Goal: Communication & Community: Answer question/provide support

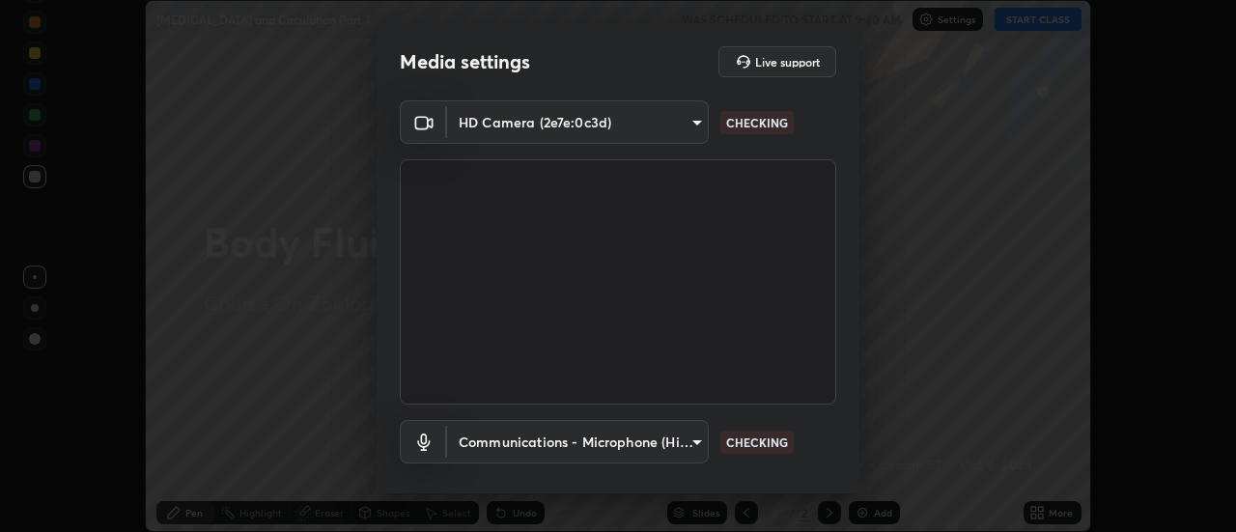
scroll to position [532, 1236]
click at [572, 444] on body "Erase all [MEDICAL_DATA] and Circulation Part 3 WAS SCHEDULED TO START AT 9:40 …" at bounding box center [618, 266] width 1236 height 532
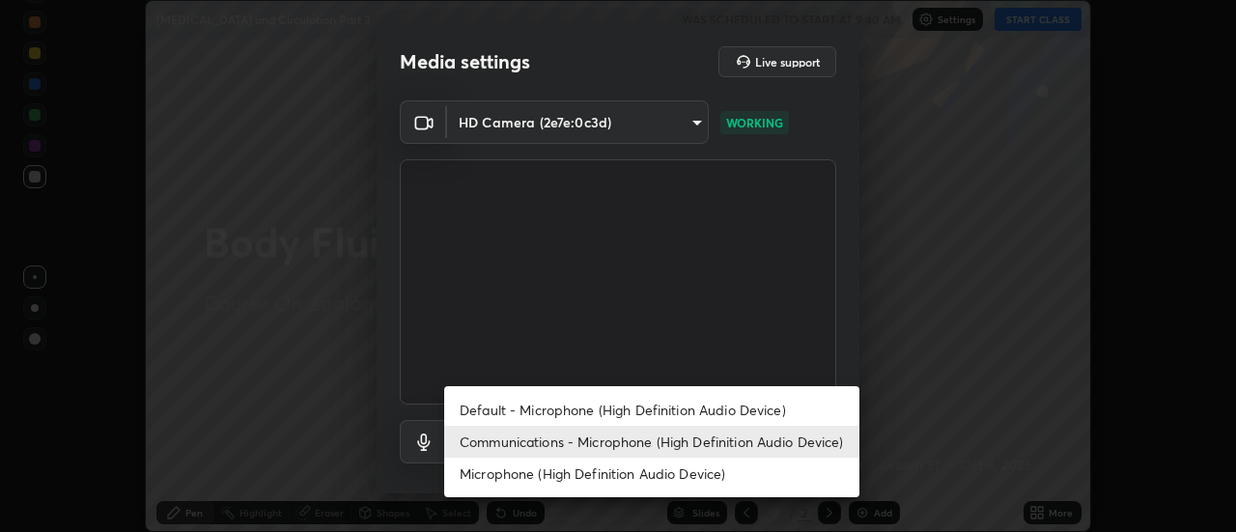
click at [565, 412] on li "Default - Microphone (High Definition Audio Device)" at bounding box center [651, 410] width 415 height 32
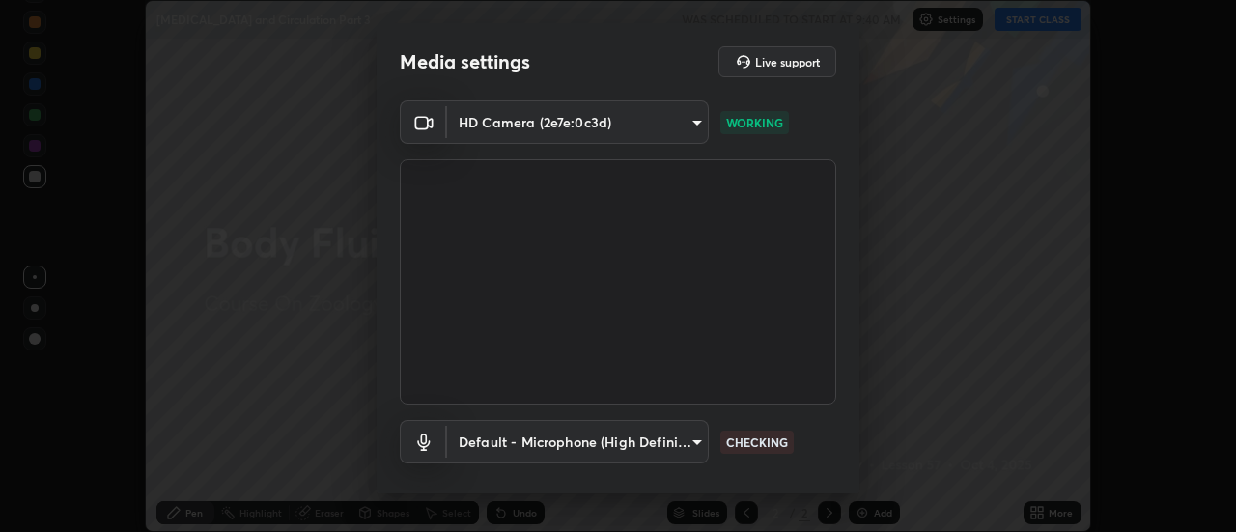
click at [546, 439] on body "Erase all [MEDICAL_DATA] and Circulation Part 3 WAS SCHEDULED TO START AT 9:40 …" at bounding box center [618, 266] width 1236 height 532
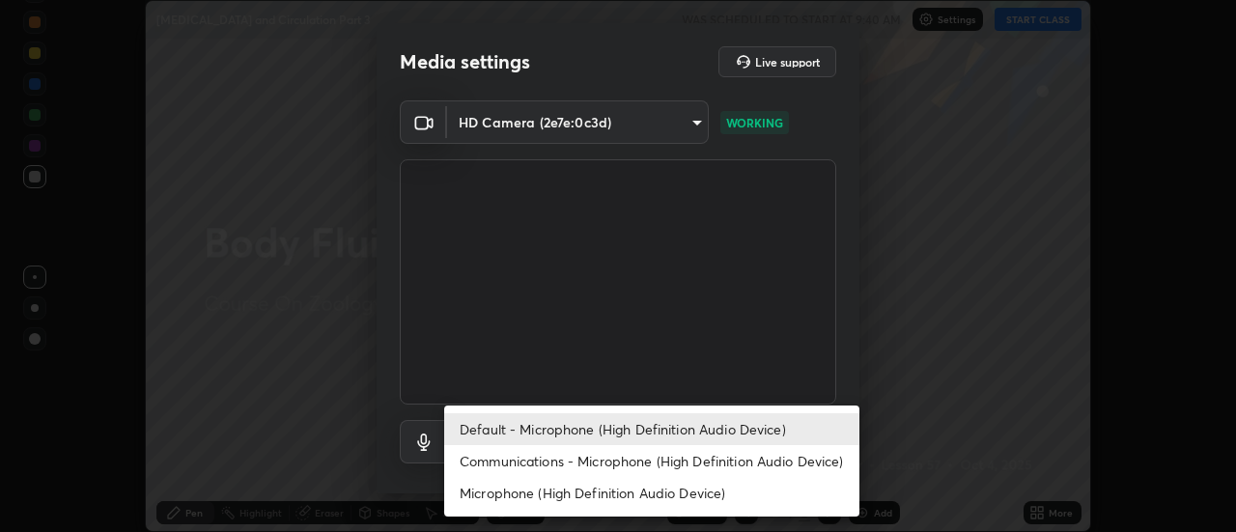
click at [551, 457] on li "Communications - Microphone (High Definition Audio Device)" at bounding box center [651, 461] width 415 height 32
type input "communications"
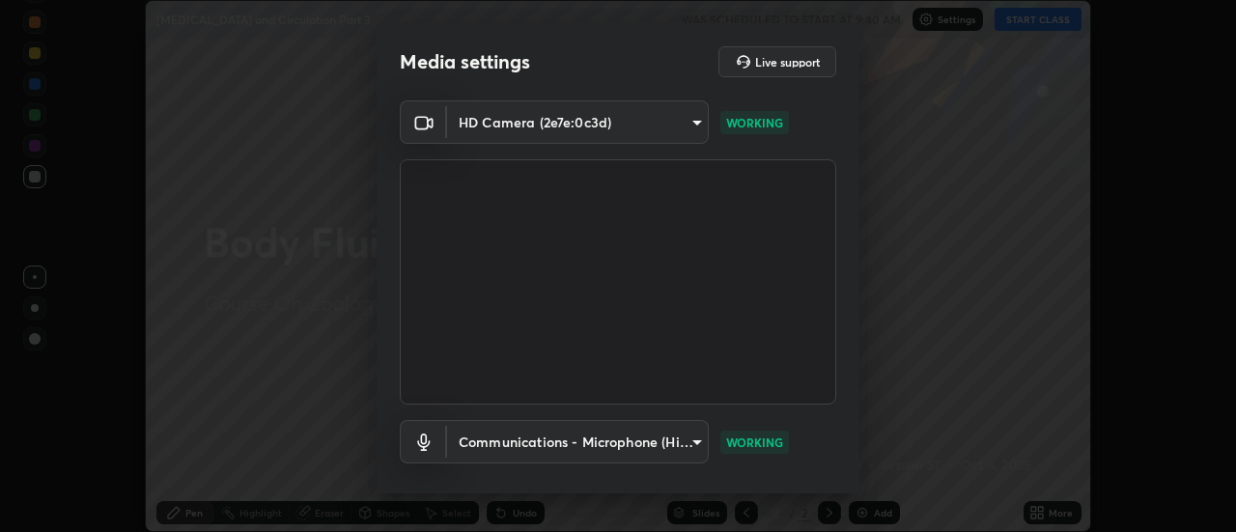
scroll to position [101, 0]
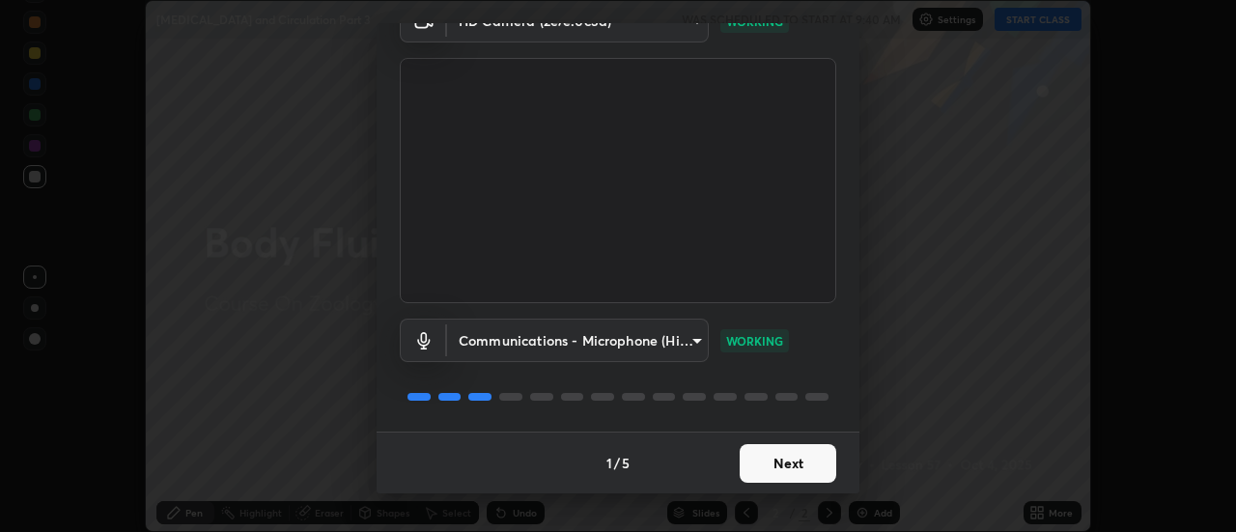
click at [780, 468] on button "Next" at bounding box center [788, 463] width 97 height 39
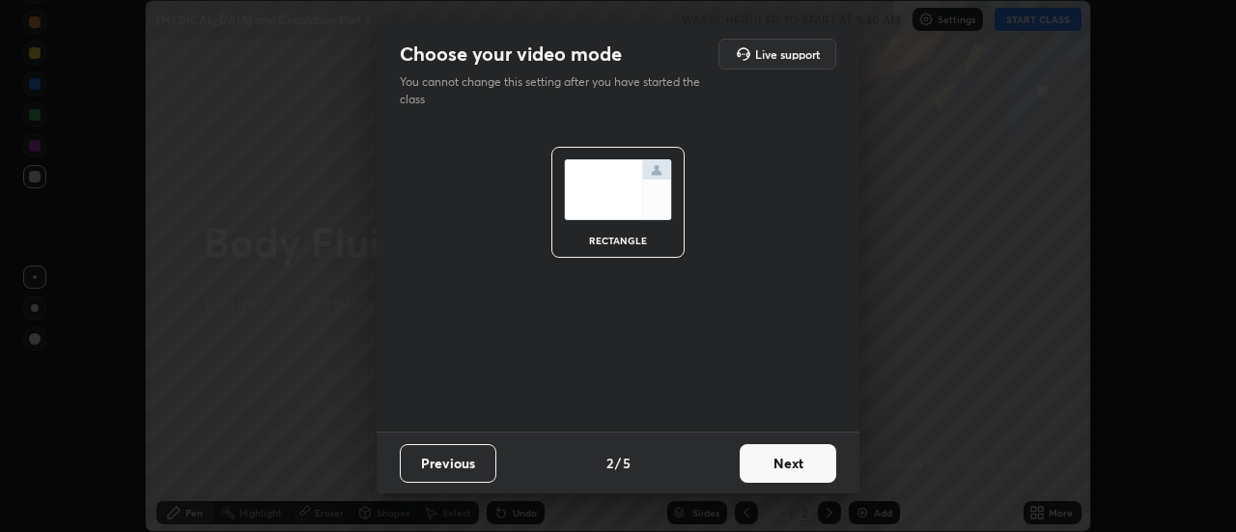
click at [779, 468] on button "Next" at bounding box center [788, 463] width 97 height 39
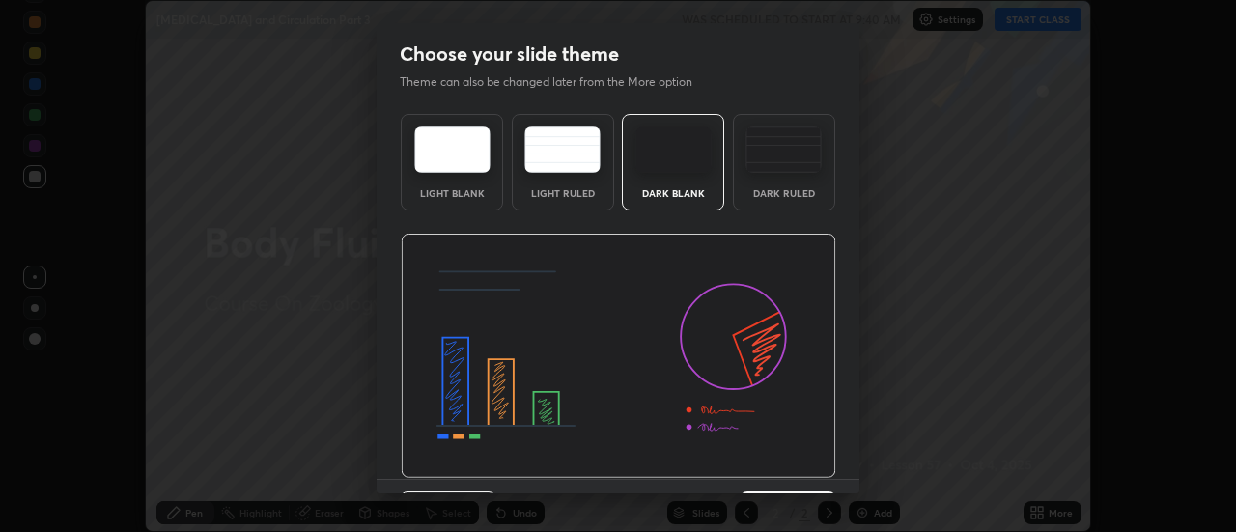
scroll to position [47, 0]
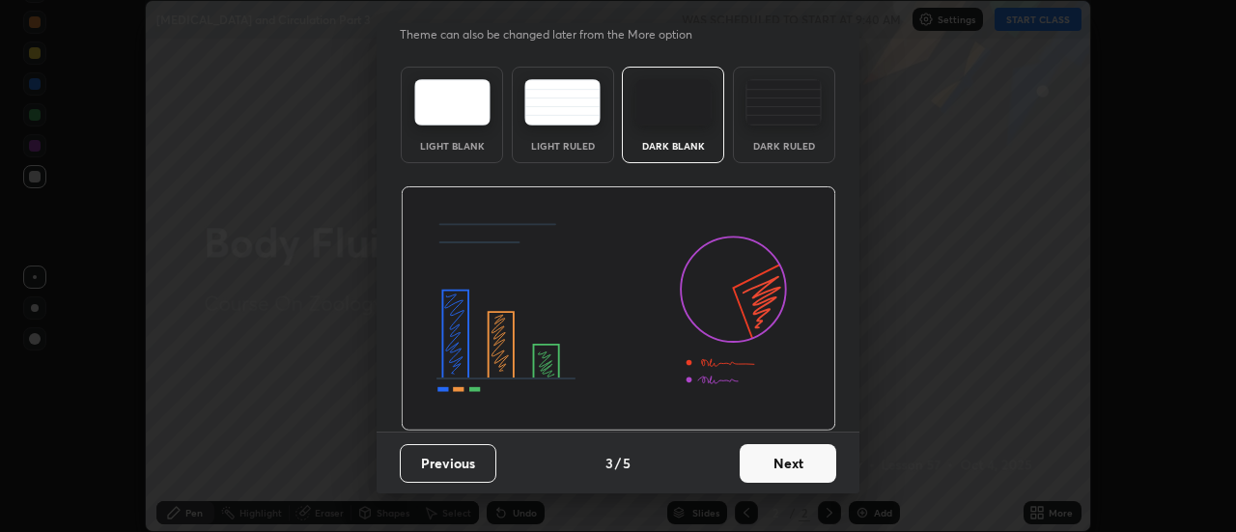
click at [775, 471] on button "Next" at bounding box center [788, 463] width 97 height 39
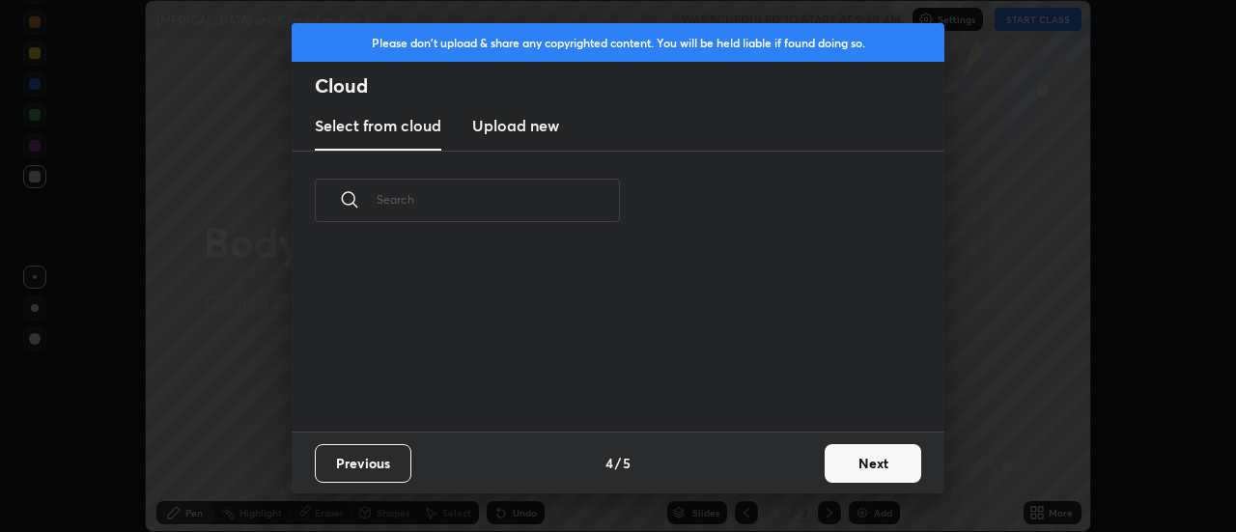
click at [845, 464] on button "Next" at bounding box center [873, 463] width 97 height 39
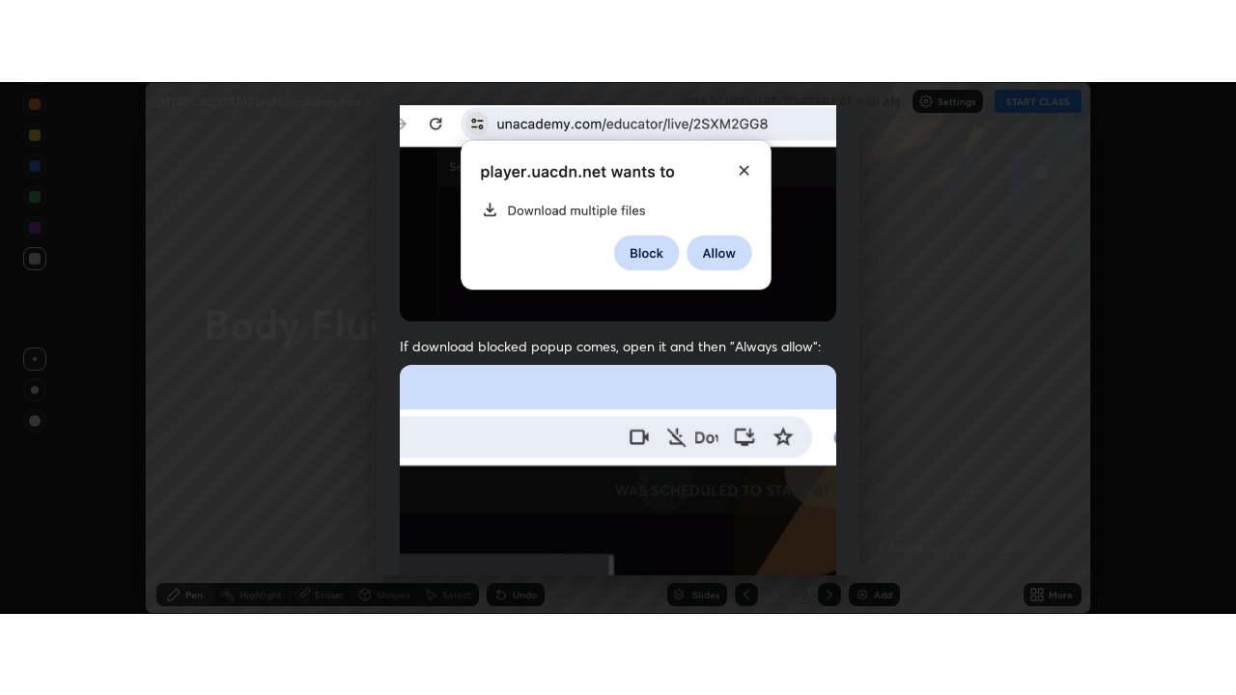
scroll to position [495, 0]
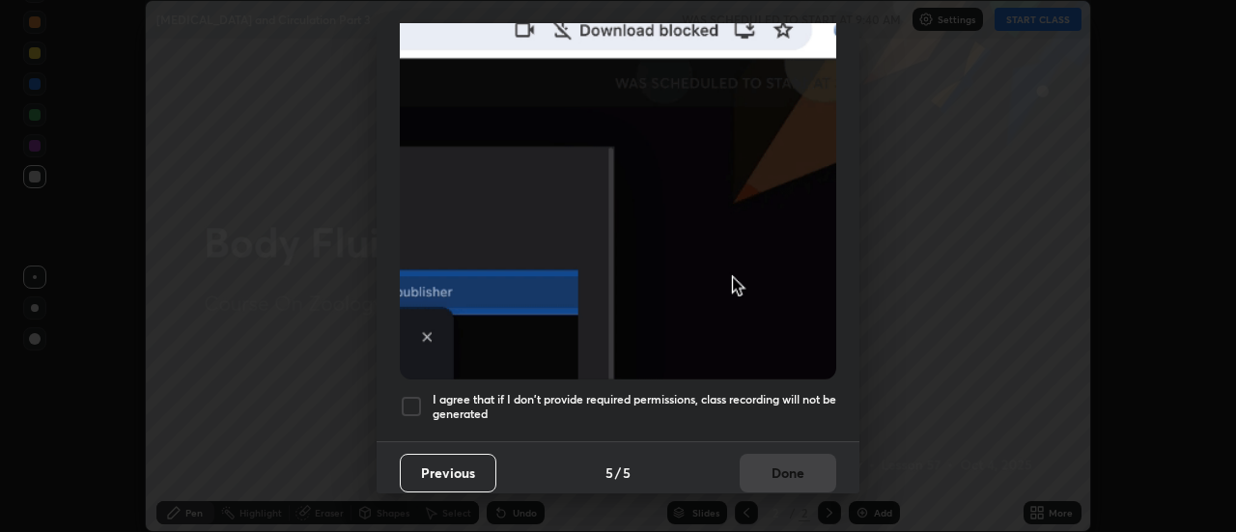
click at [790, 408] on h5 "I agree that if I don't provide required permissions, class recording will not …" at bounding box center [635, 407] width 404 height 30
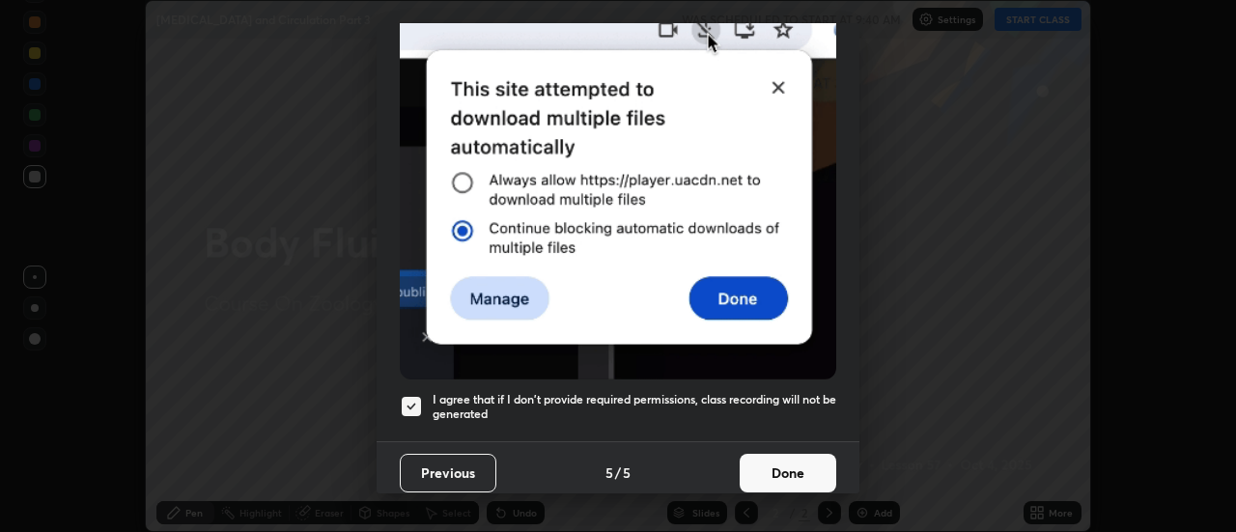
click at [778, 469] on button "Done" at bounding box center [788, 473] width 97 height 39
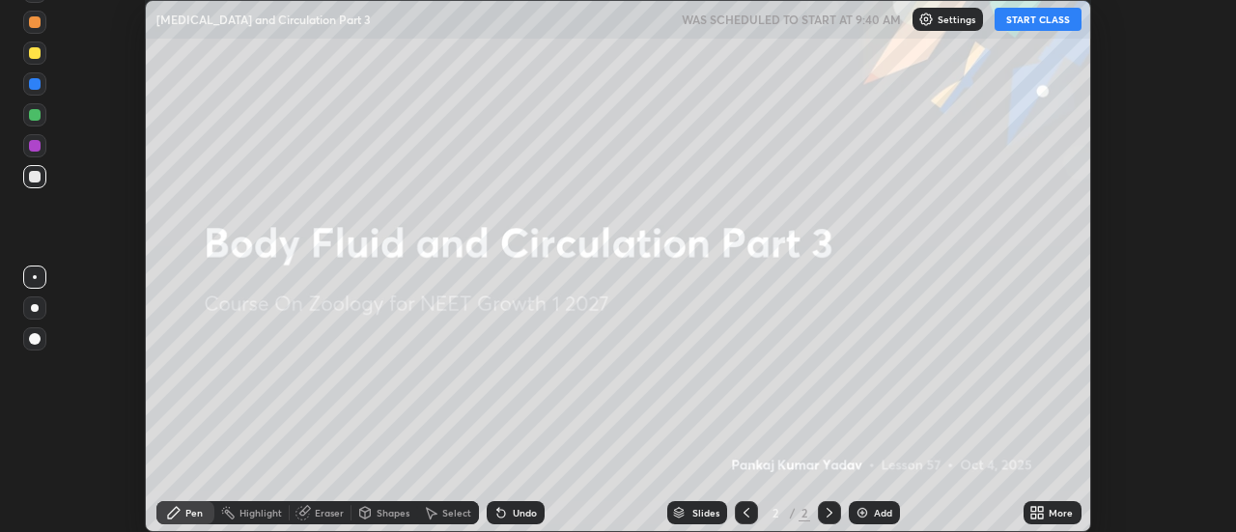
click at [1031, 27] on button "START CLASS" at bounding box center [1037, 19] width 87 height 23
click at [1046, 512] on div "More" at bounding box center [1052, 512] width 58 height 23
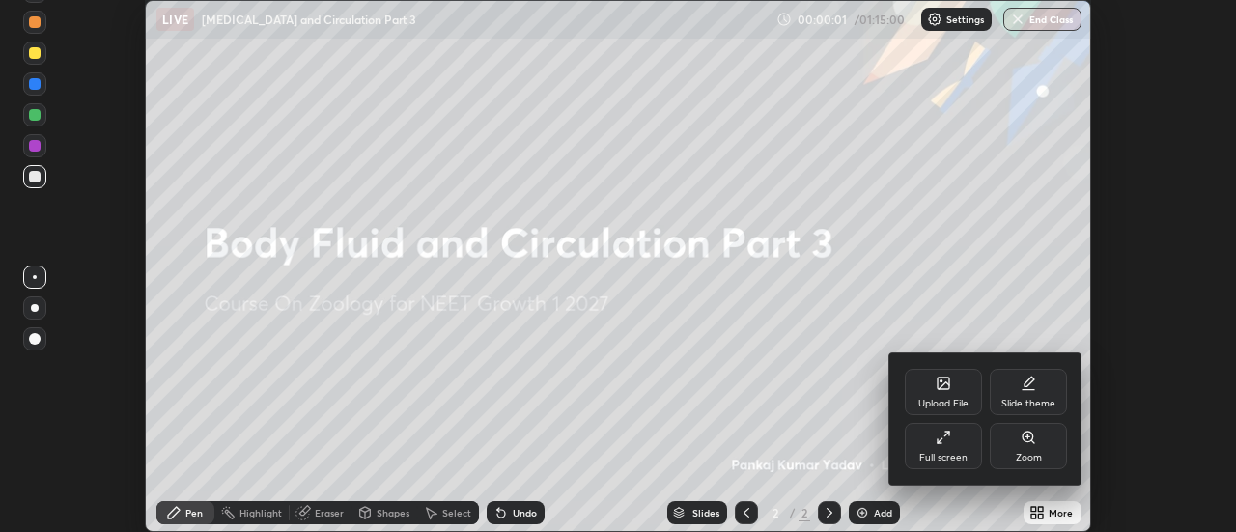
click at [972, 451] on div "Full screen" at bounding box center [943, 446] width 77 height 46
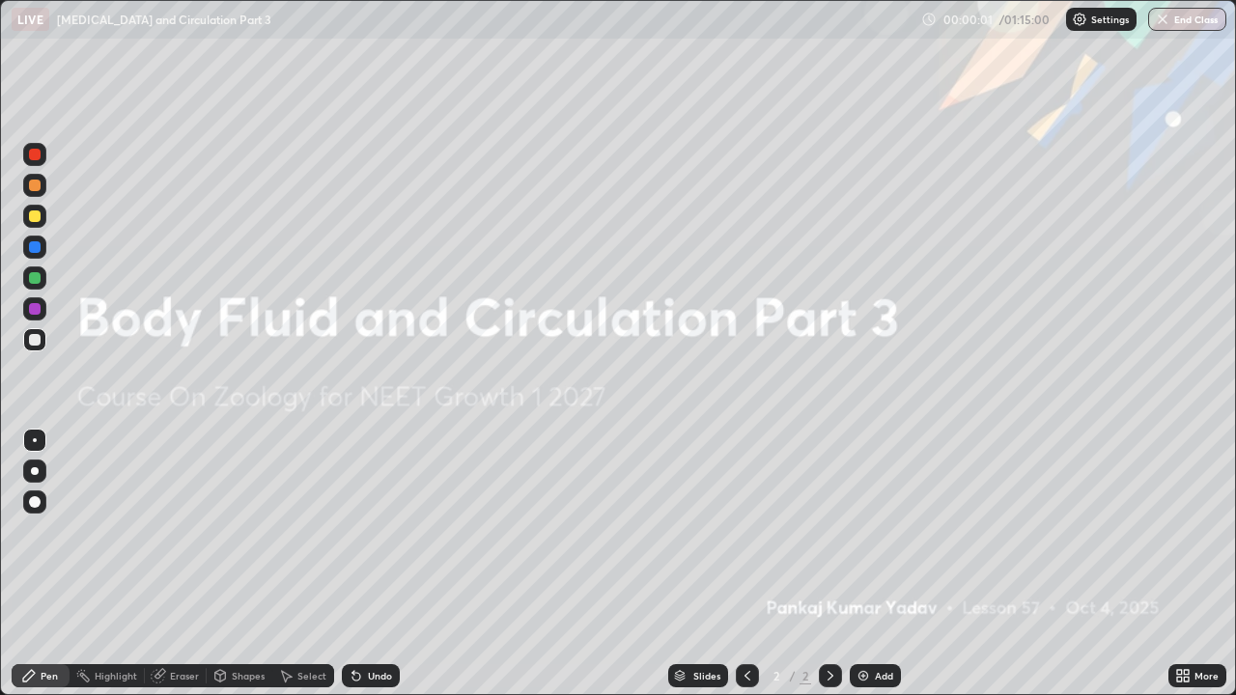
scroll to position [695, 1236]
click at [861, 531] on img at bounding box center [862, 675] width 15 height 15
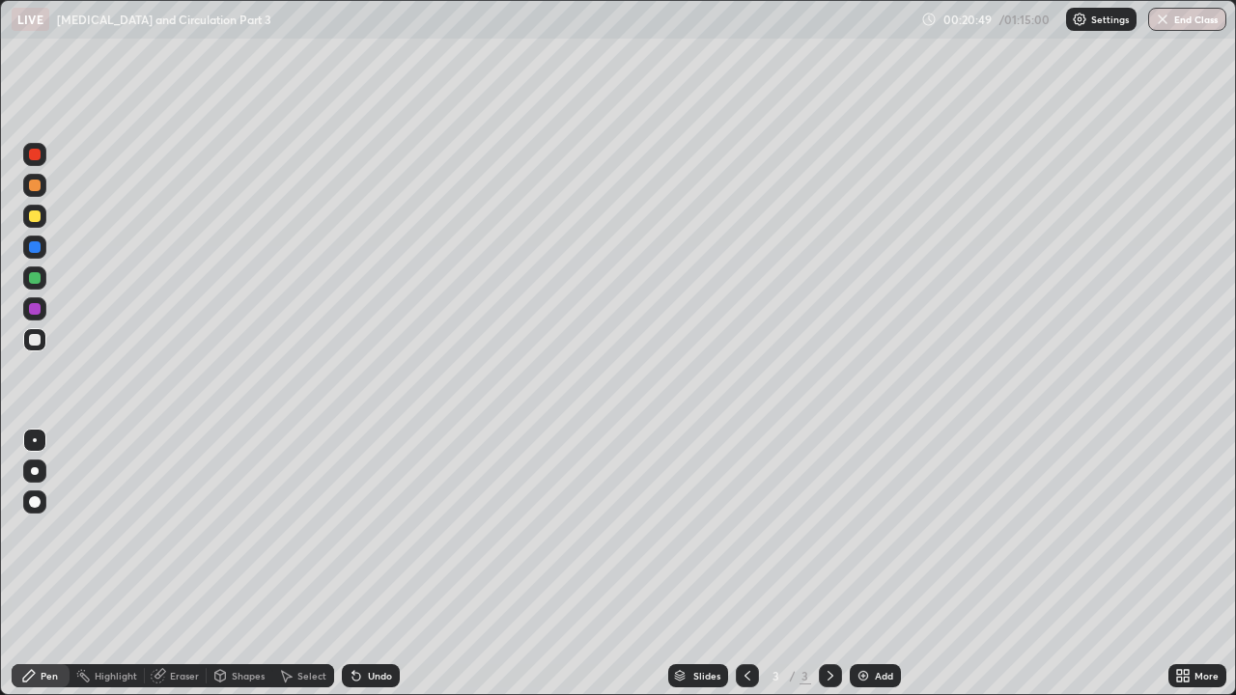
click at [1183, 531] on icon at bounding box center [1182, 675] width 15 height 15
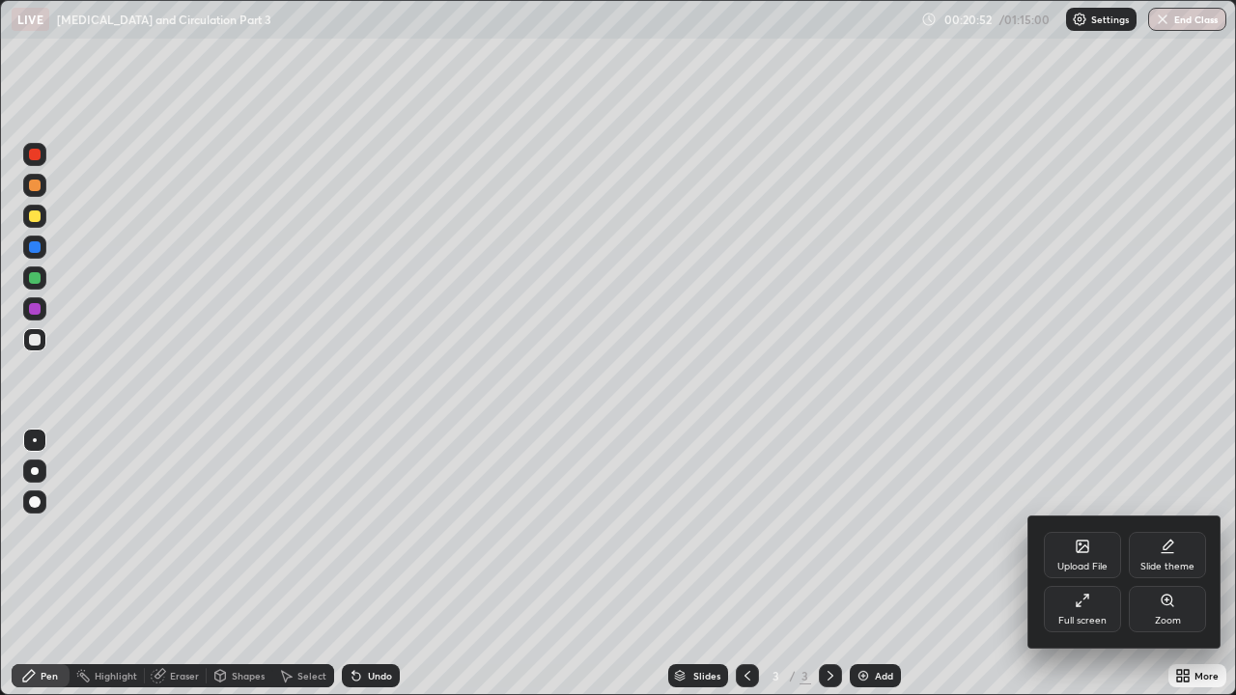
click at [1093, 531] on div "Upload File" at bounding box center [1082, 567] width 50 height 10
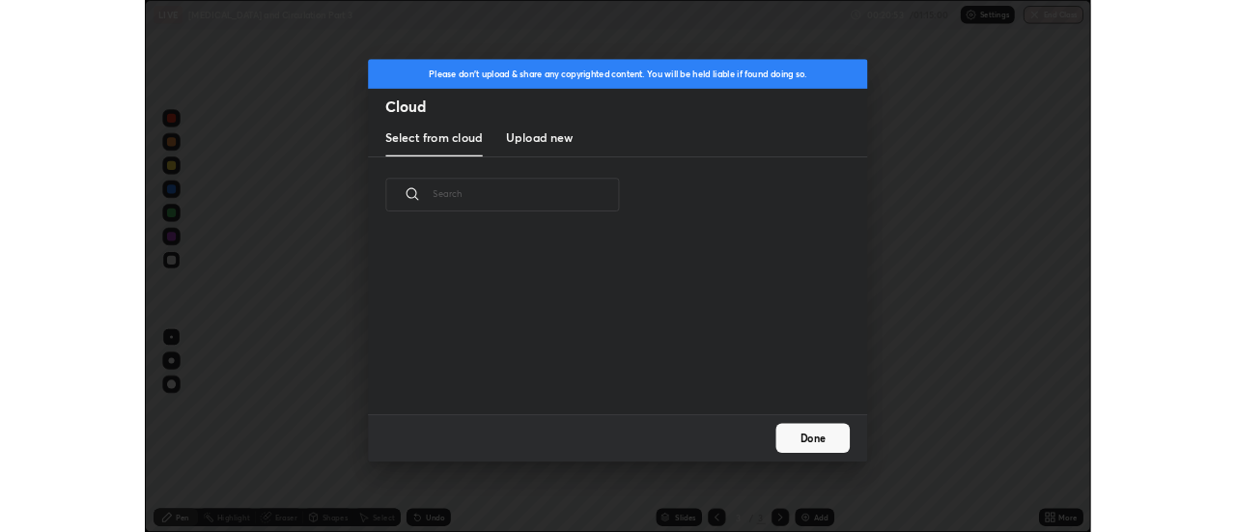
scroll to position [238, 620]
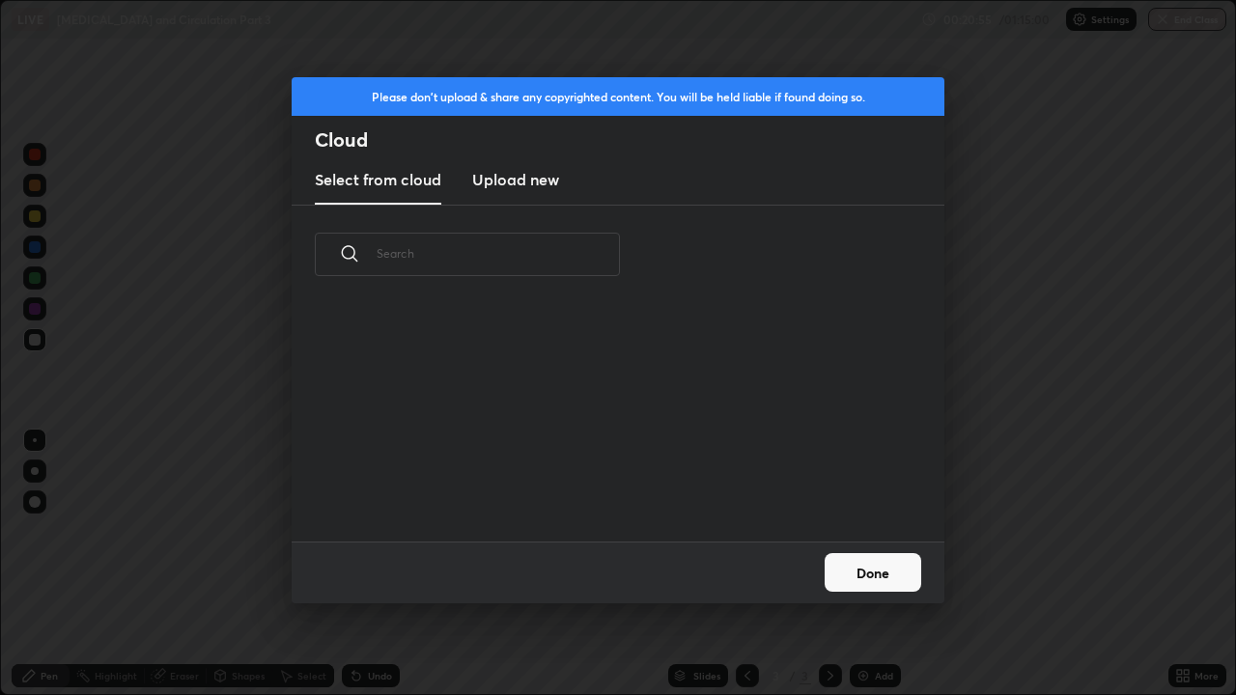
click at [537, 181] on h3 "Upload new" at bounding box center [515, 179] width 87 height 23
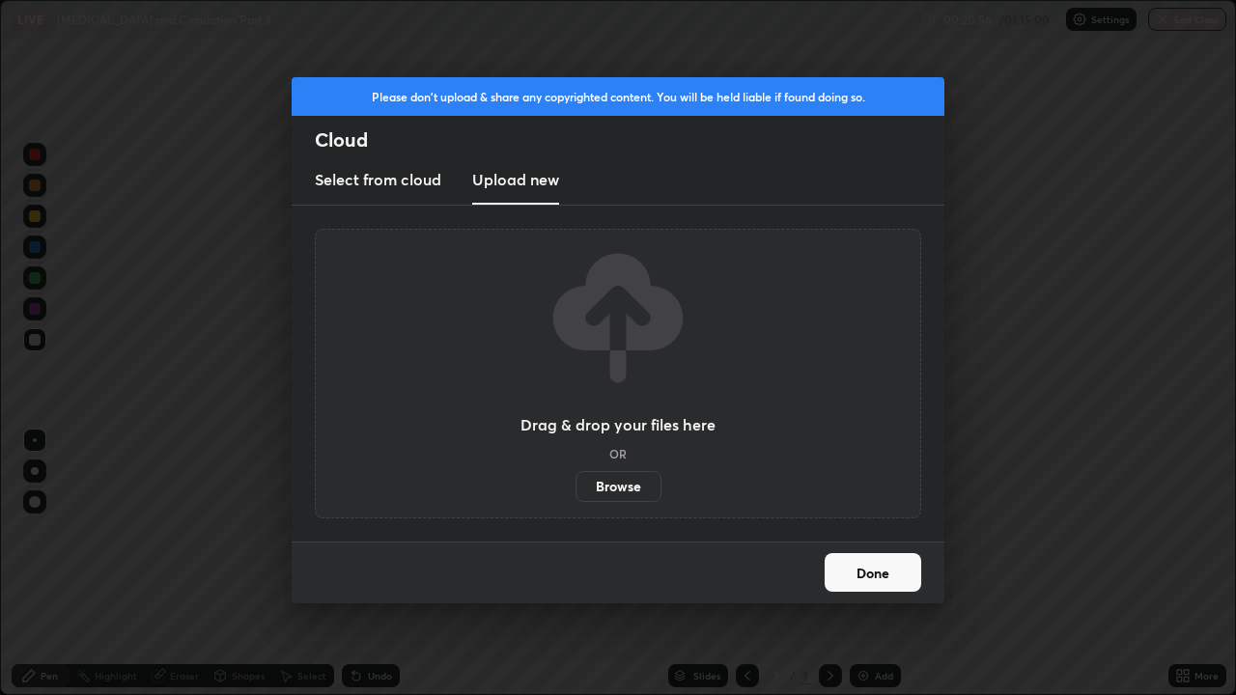
click at [624, 484] on label "Browse" at bounding box center [618, 486] width 86 height 31
click at [575, 484] on input "Browse" at bounding box center [575, 486] width 0 height 31
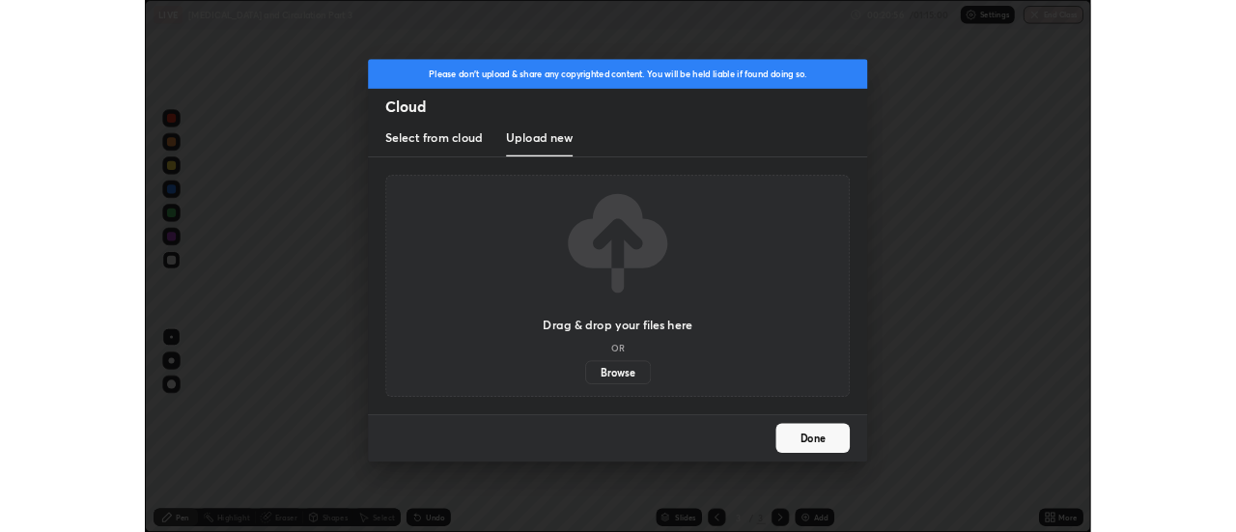
scroll to position [96020, 95316]
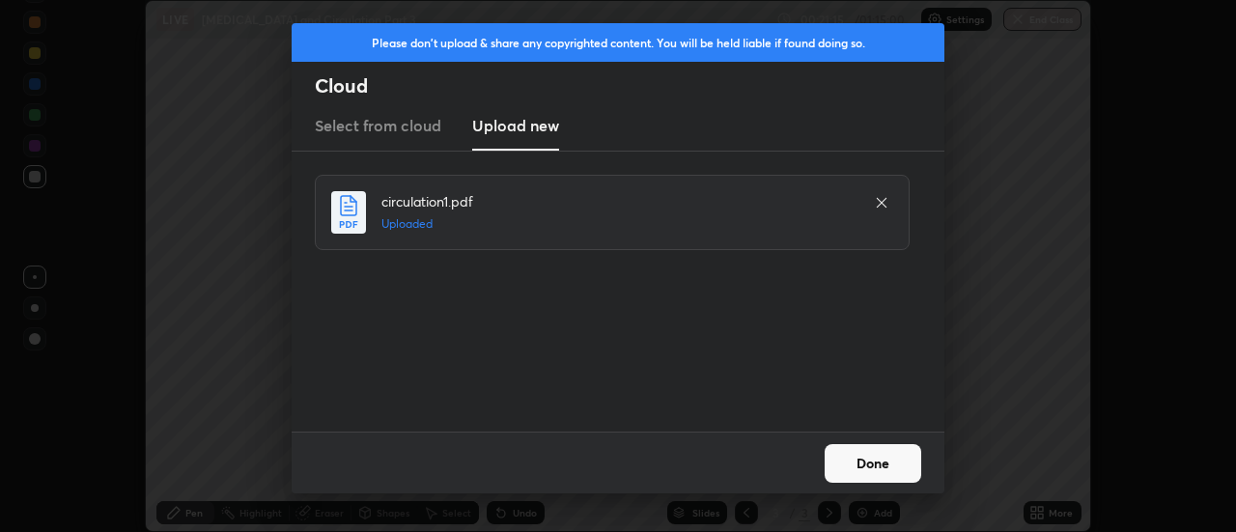
click at [880, 471] on button "Done" at bounding box center [873, 463] width 97 height 39
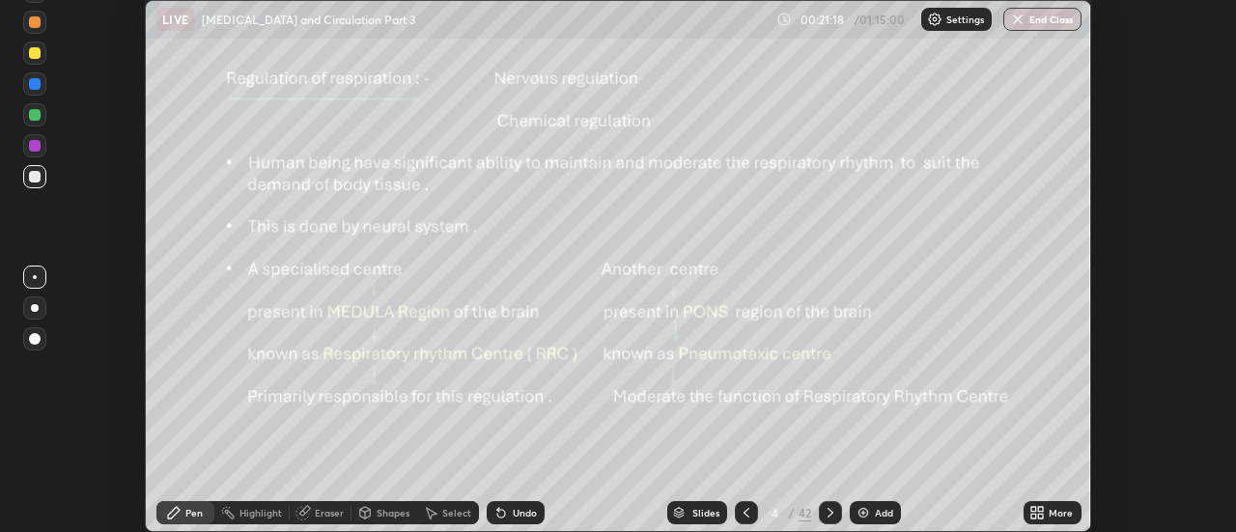
click at [694, 512] on div "Slides" at bounding box center [705, 513] width 27 height 10
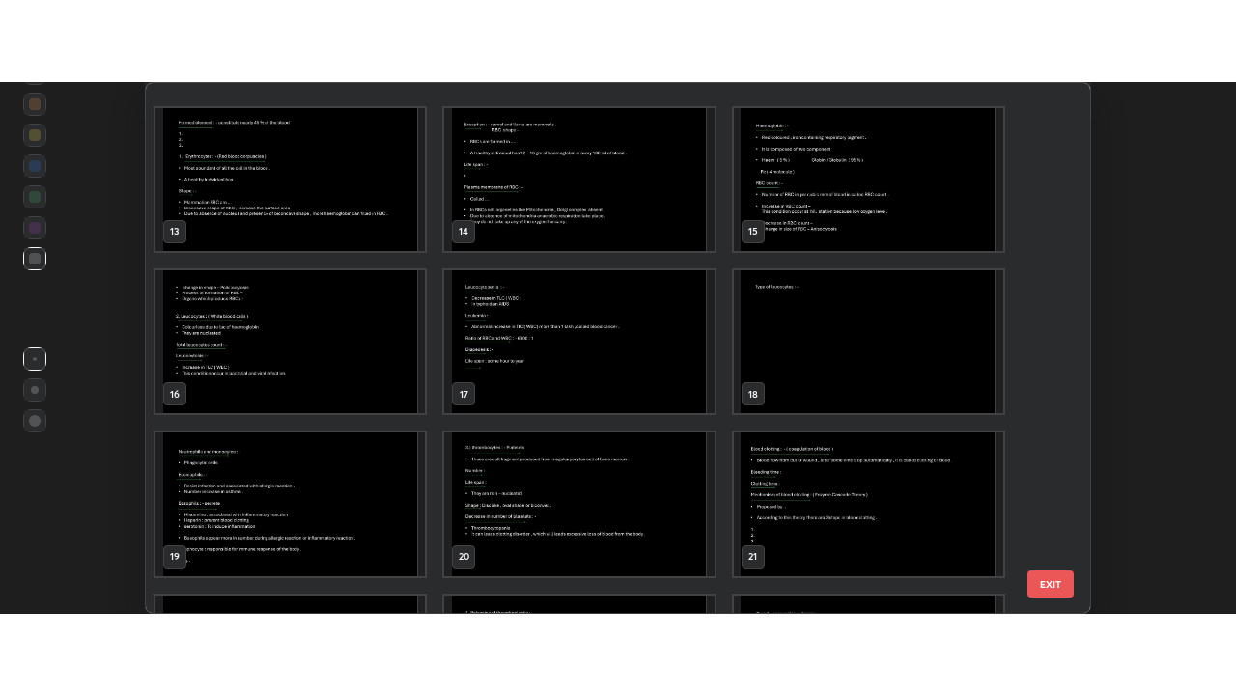
scroll to position [766, 0]
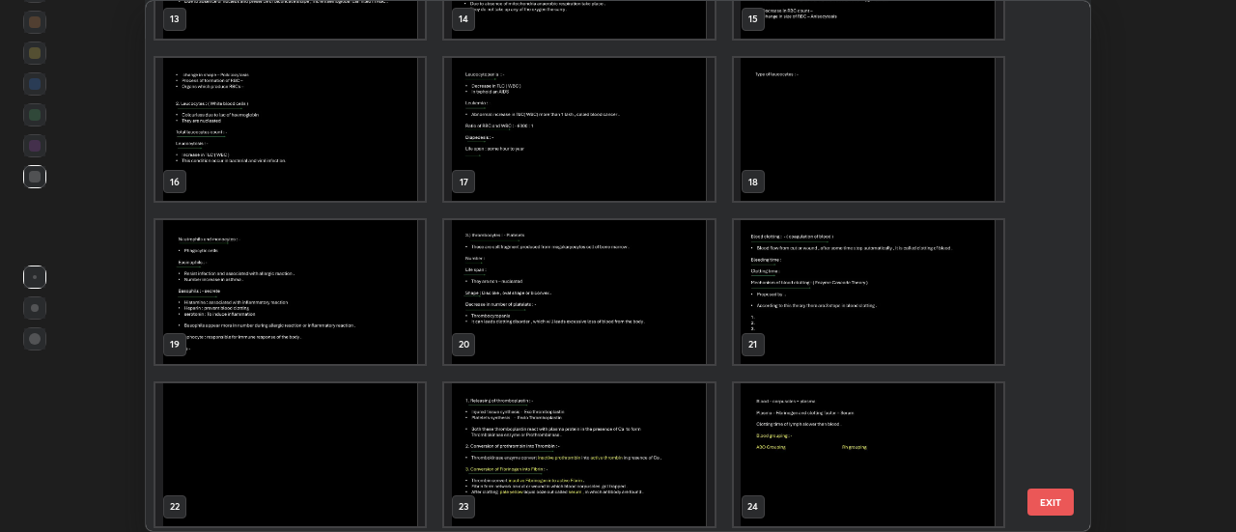
click at [388, 310] on img "grid" at bounding box center [289, 291] width 269 height 143
click at [383, 302] on img "grid" at bounding box center [289, 291] width 269 height 143
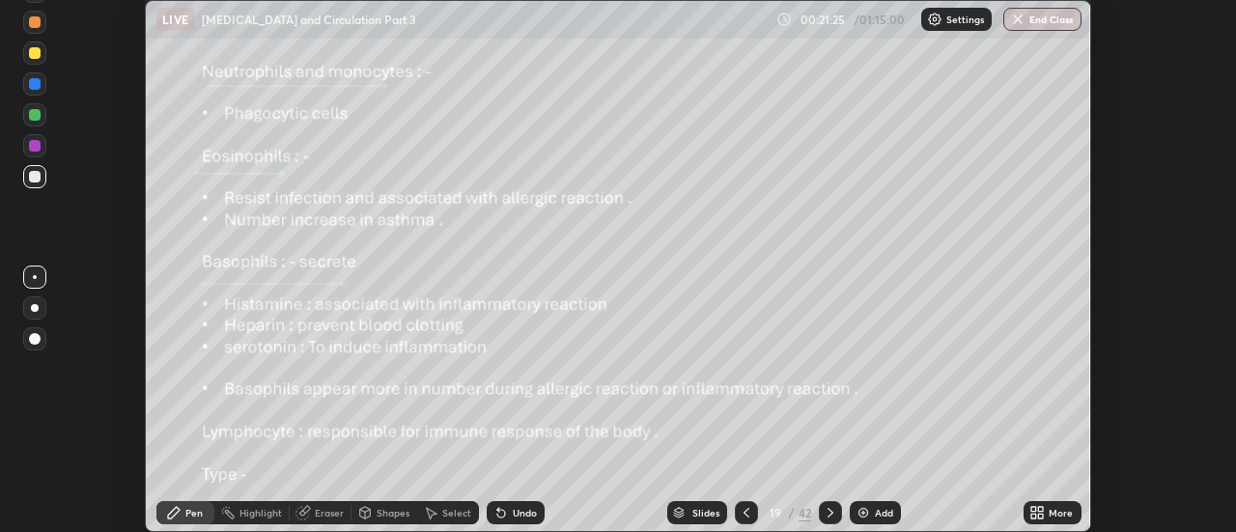
click at [1035, 509] on icon at bounding box center [1033, 509] width 5 height 5
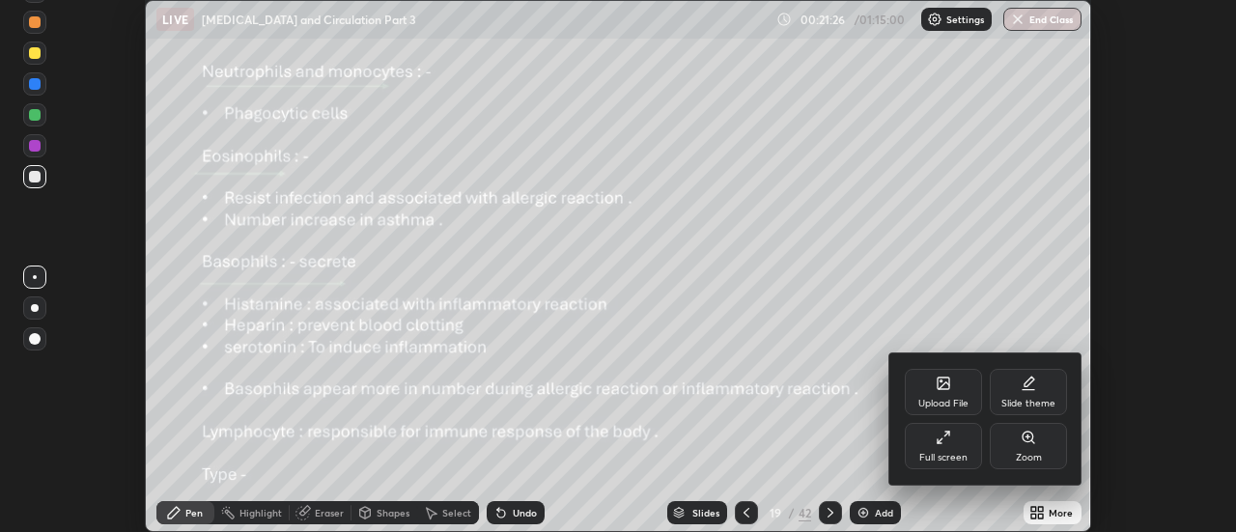
click at [968, 448] on div "Full screen" at bounding box center [943, 446] width 77 height 46
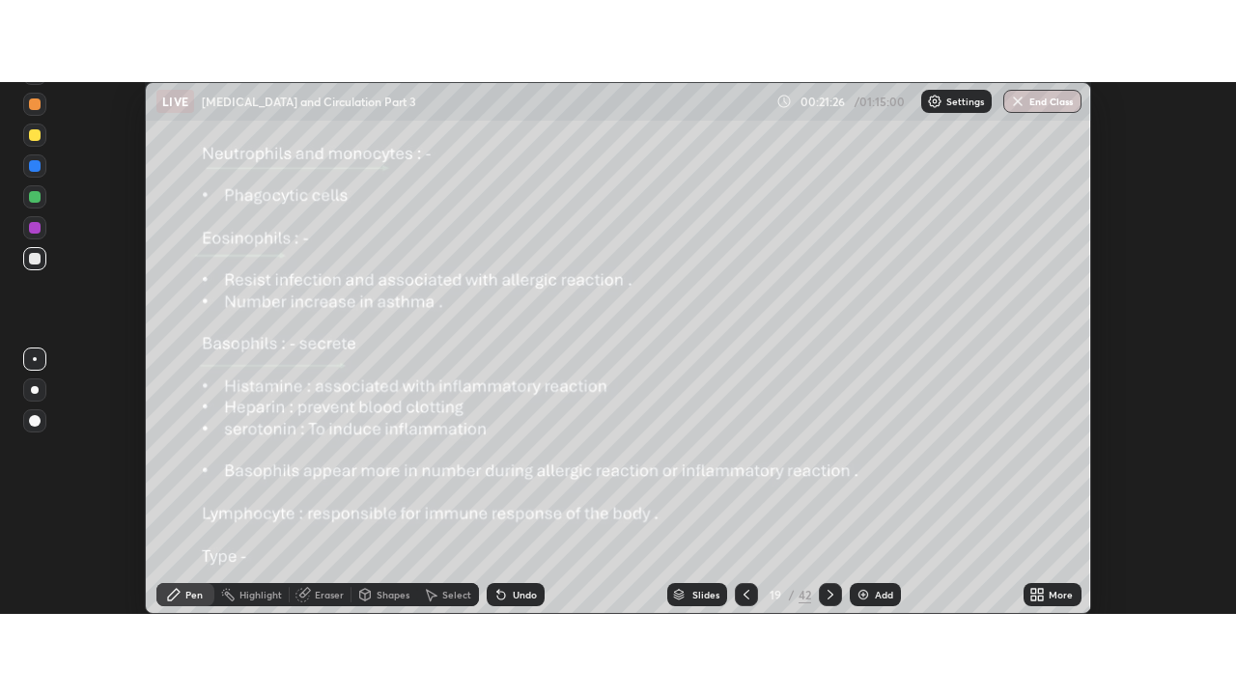
scroll to position [695, 1236]
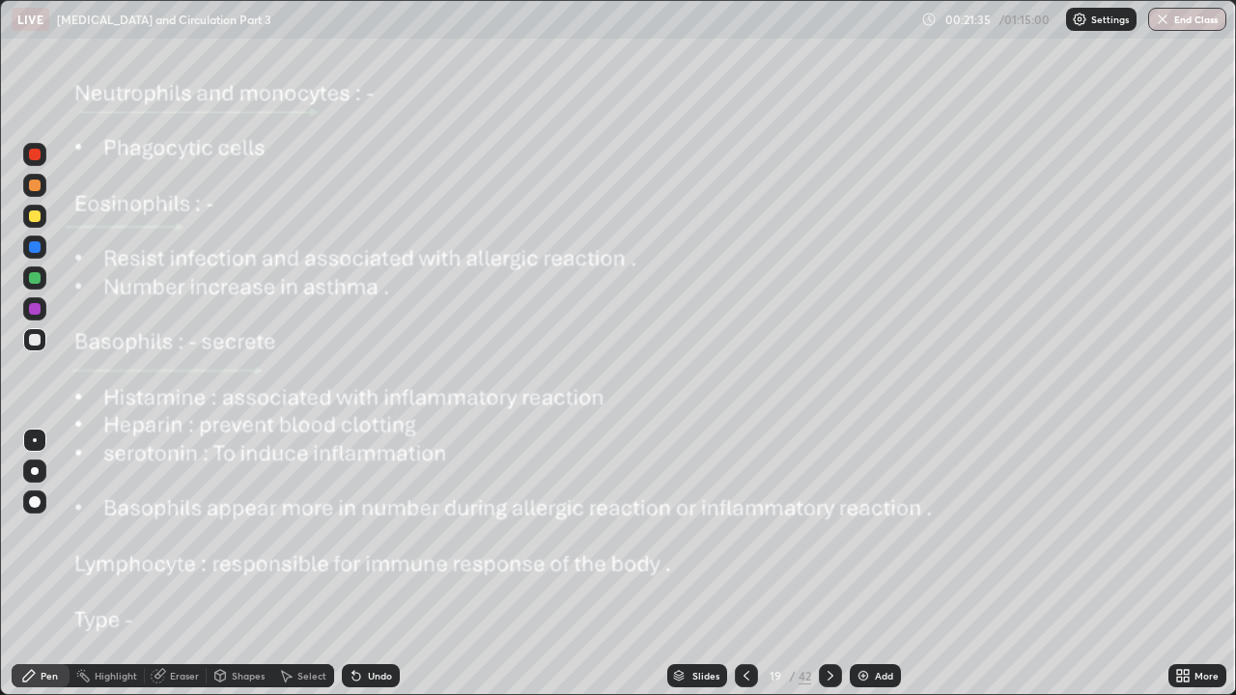
click at [742, 531] on icon at bounding box center [746, 675] width 15 height 15
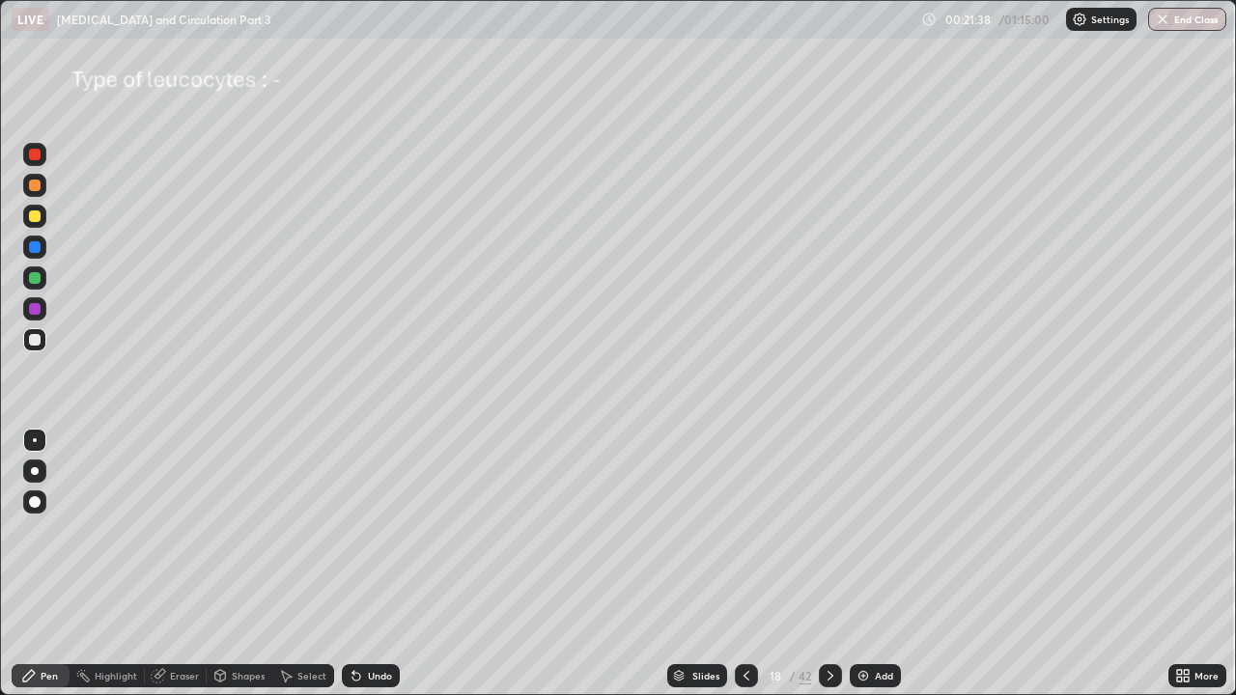
click at [833, 531] on icon at bounding box center [830, 675] width 15 height 15
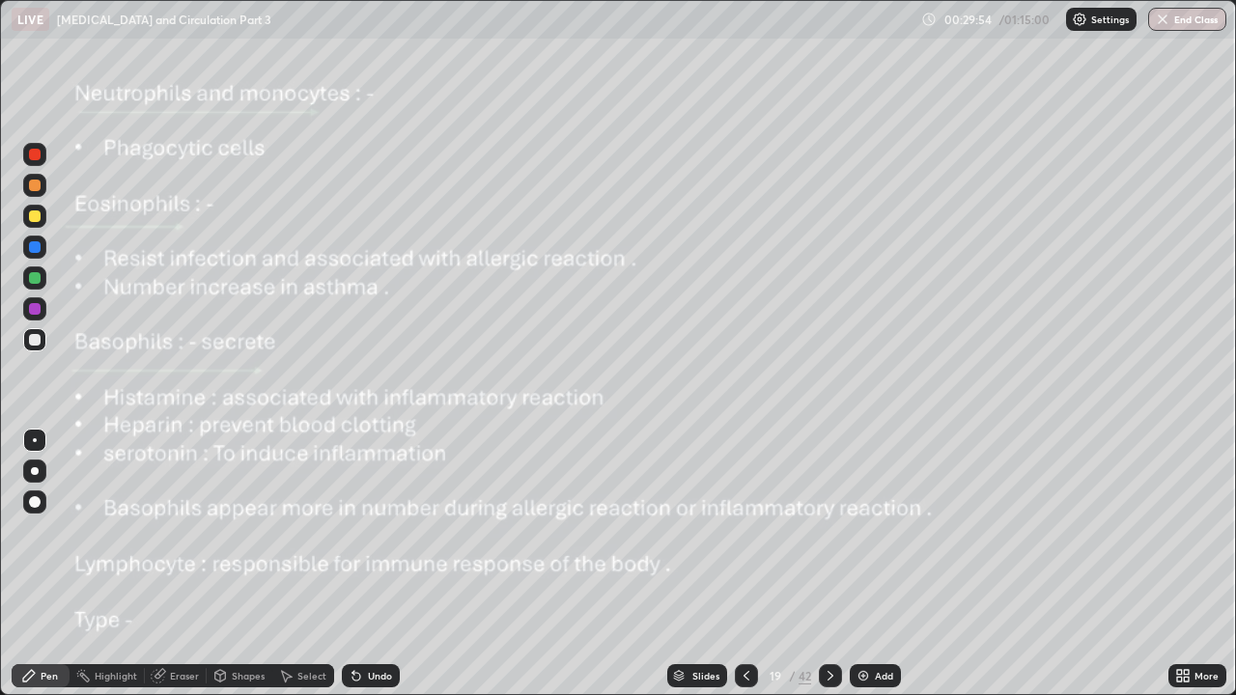
click at [236, 531] on div "Shapes" at bounding box center [240, 676] width 66 height 39
click at [44, 531] on div "Pen" at bounding box center [49, 676] width 17 height 10
click at [357, 531] on icon at bounding box center [356, 677] width 8 height 8
click at [295, 531] on div "Select" at bounding box center [303, 676] width 62 height 39
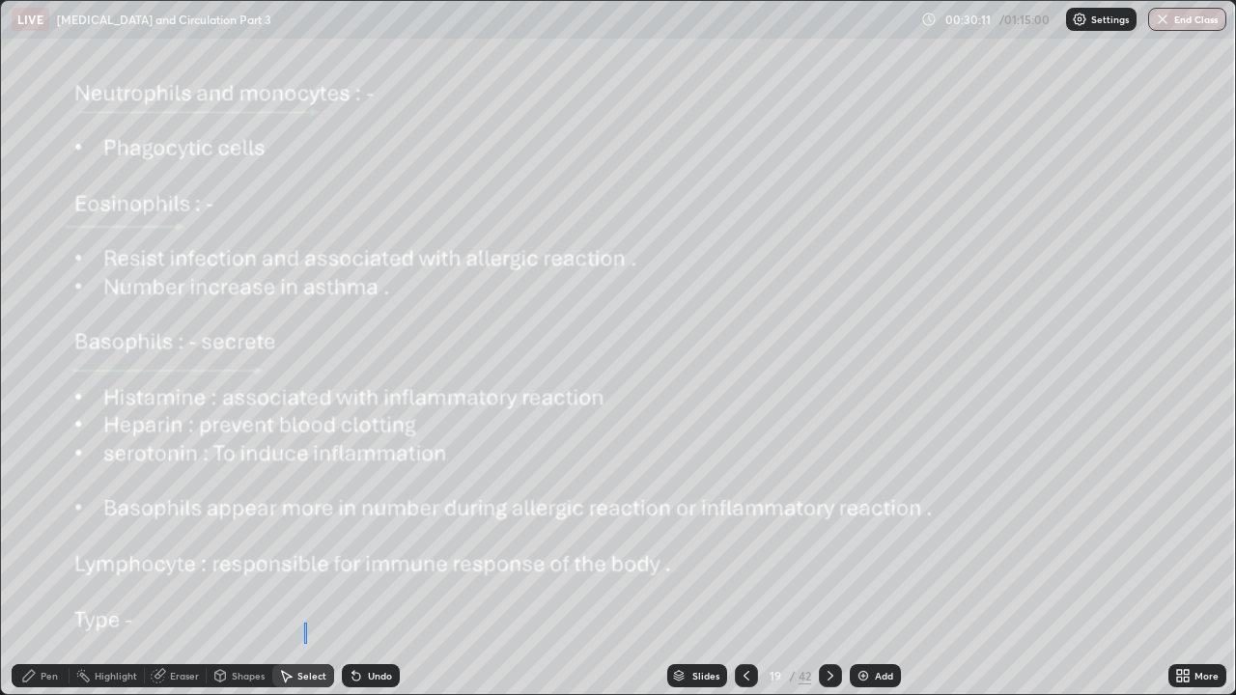
click at [299, 531] on div "0 ° Undo Copy Duplicate Duplicate to new slide Delete" at bounding box center [618, 347] width 1234 height 693
click at [46, 531] on div "Pen" at bounding box center [49, 676] width 17 height 10
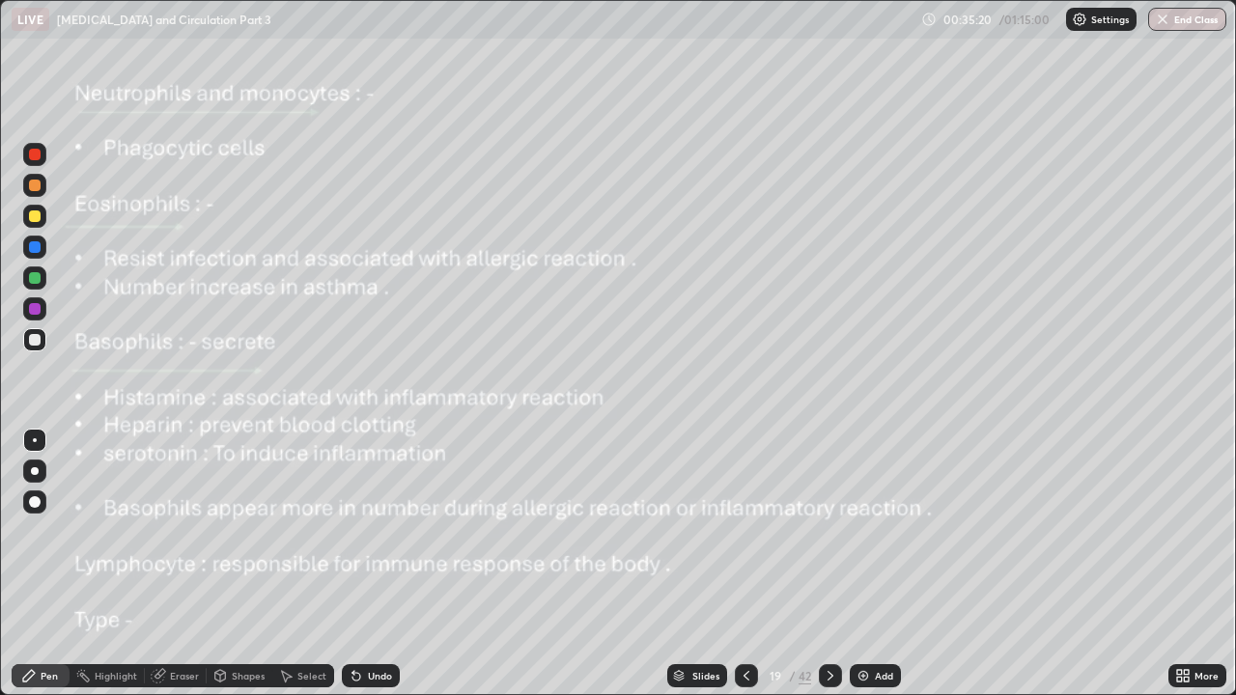
click at [826, 531] on icon at bounding box center [830, 675] width 15 height 15
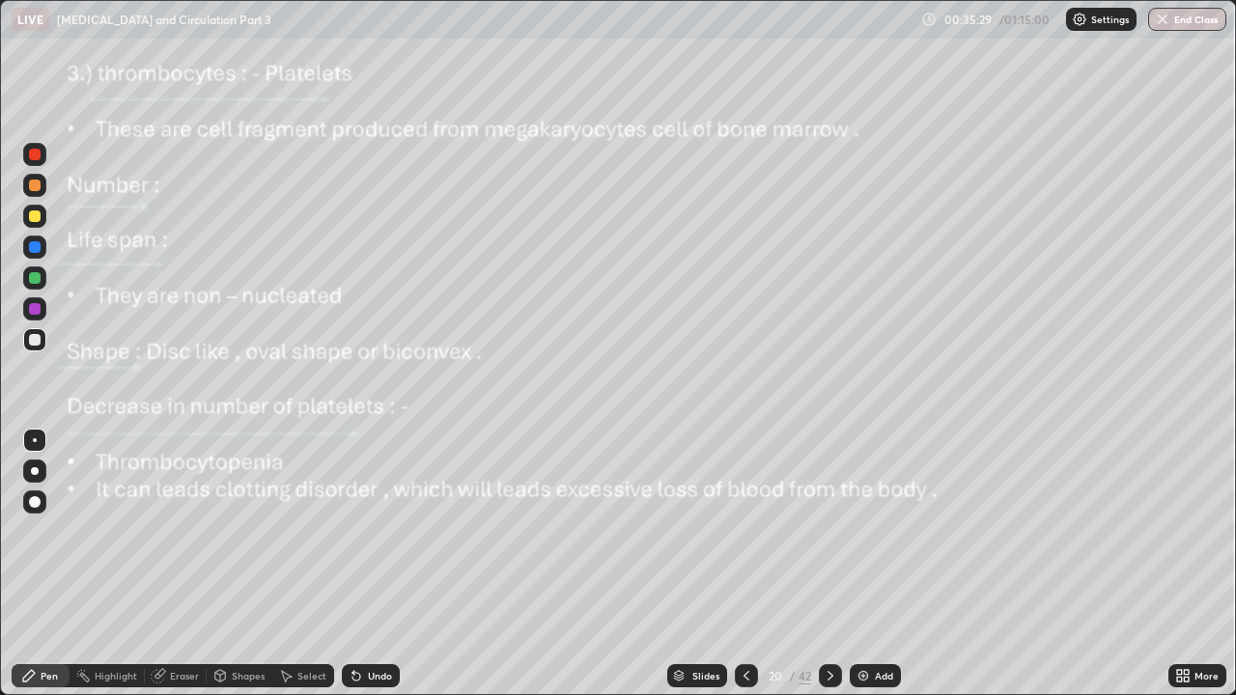
click at [37, 161] on div at bounding box center [34, 154] width 23 height 23
click at [371, 531] on div "Undo" at bounding box center [380, 676] width 24 height 10
click at [374, 531] on div "Undo" at bounding box center [380, 676] width 24 height 10
click at [35, 471] on div at bounding box center [35, 471] width 8 height 8
click at [837, 531] on div at bounding box center [830, 675] width 23 height 23
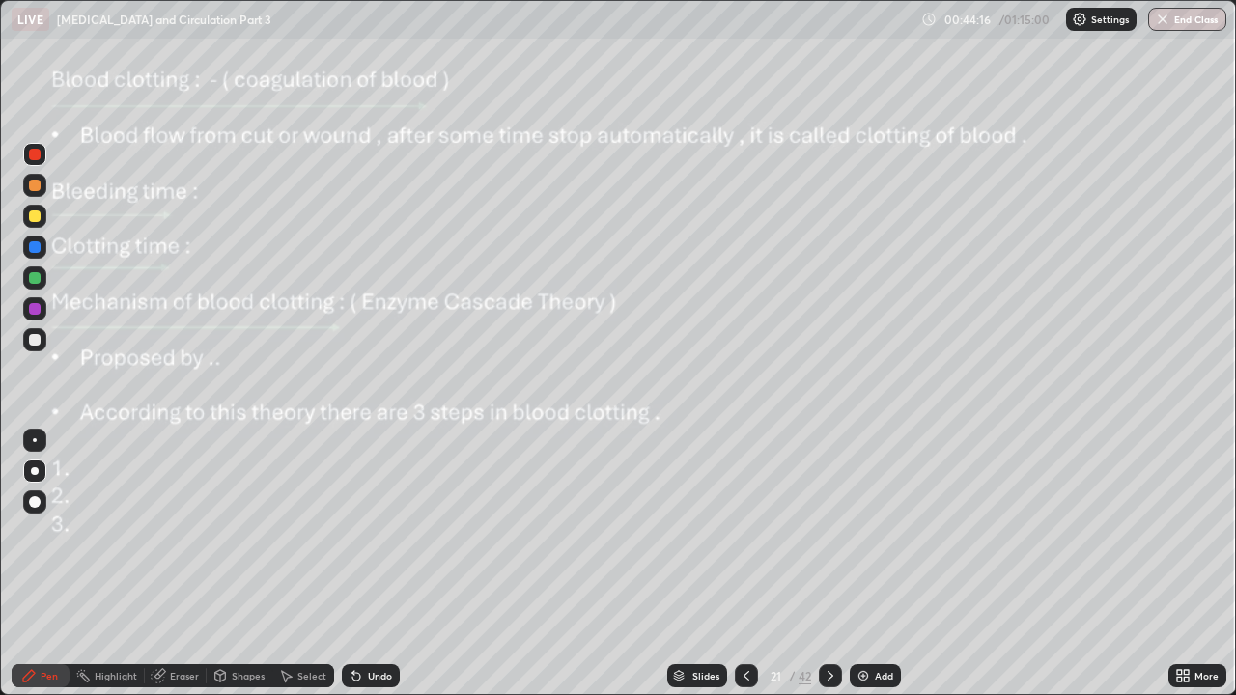
click at [748, 531] on icon at bounding box center [746, 675] width 15 height 15
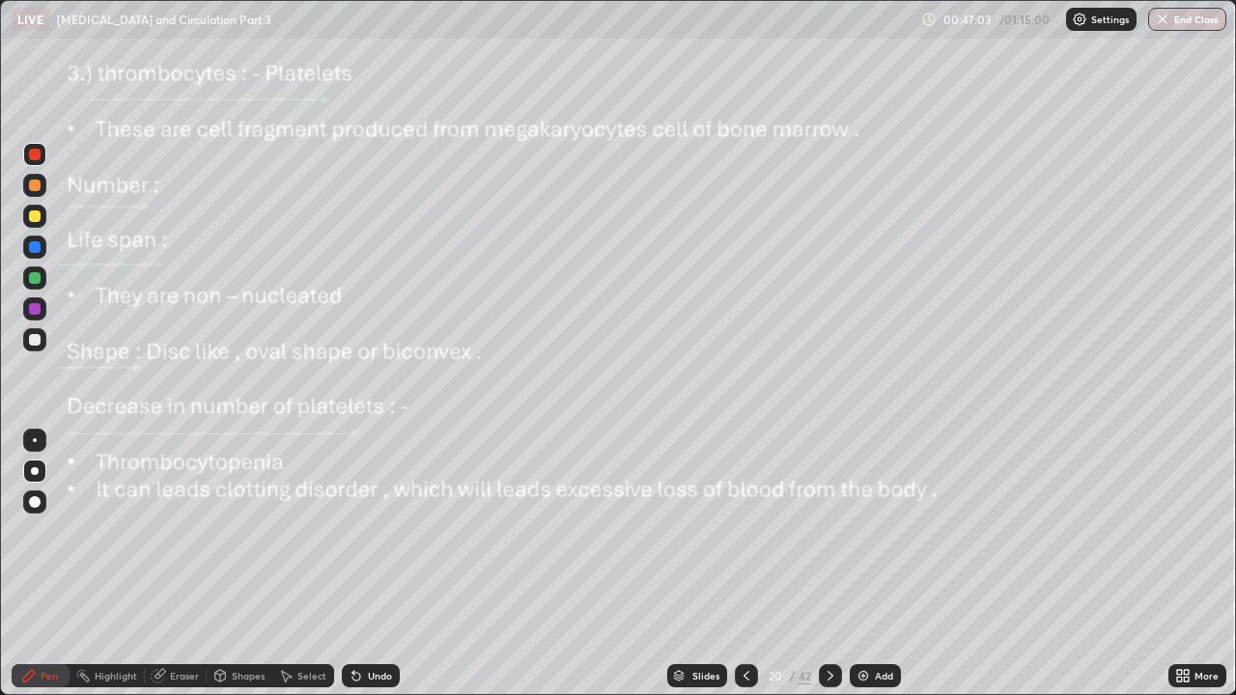
click at [828, 531] on icon at bounding box center [830, 675] width 15 height 15
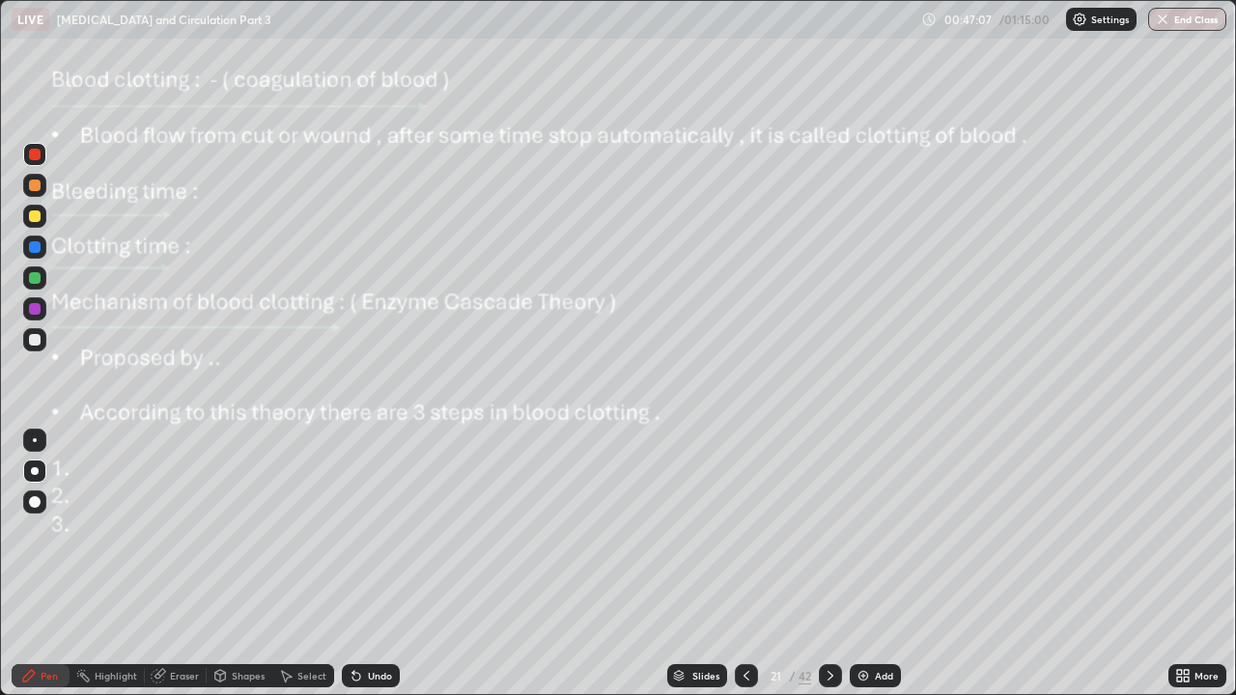
click at [736, 531] on div at bounding box center [746, 675] width 23 height 23
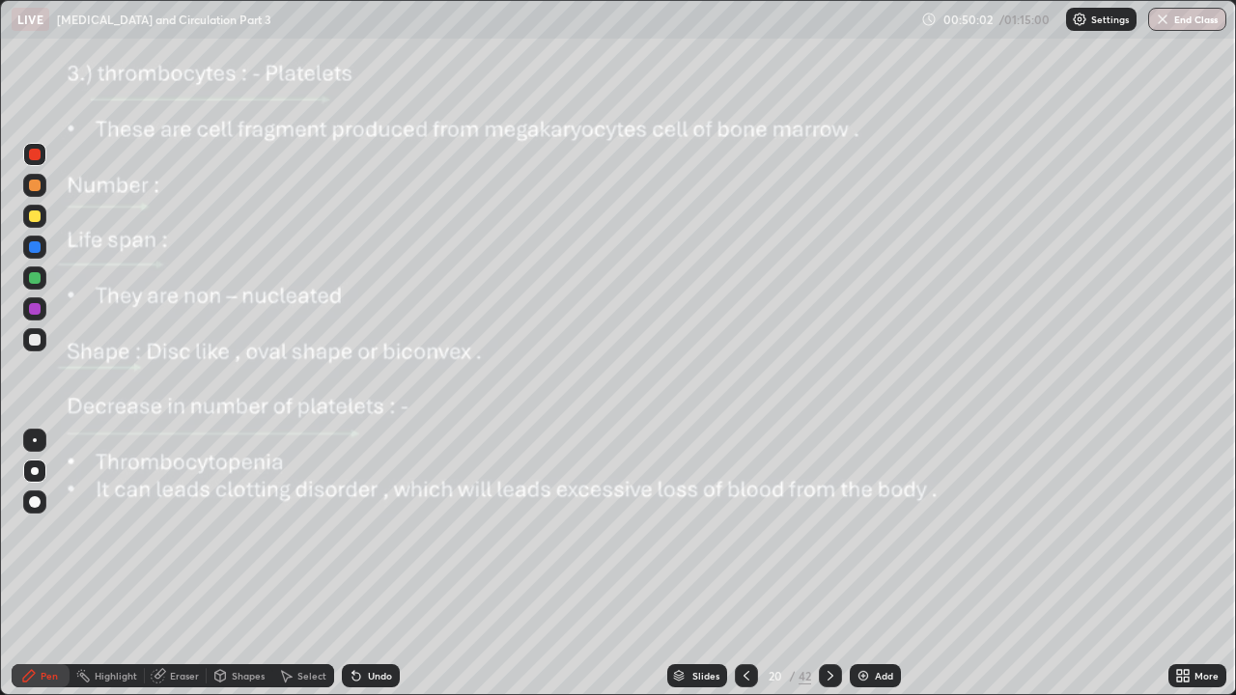
click at [838, 531] on div at bounding box center [830, 675] width 23 height 23
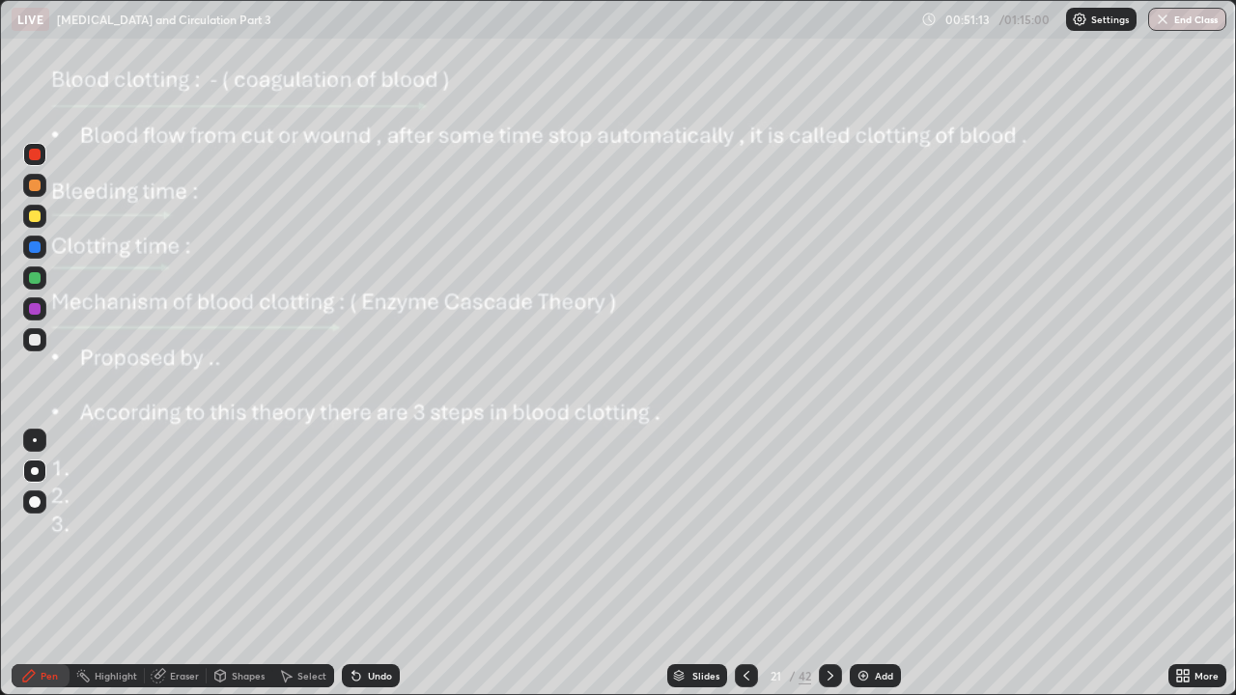
click at [828, 531] on icon at bounding box center [830, 675] width 15 height 15
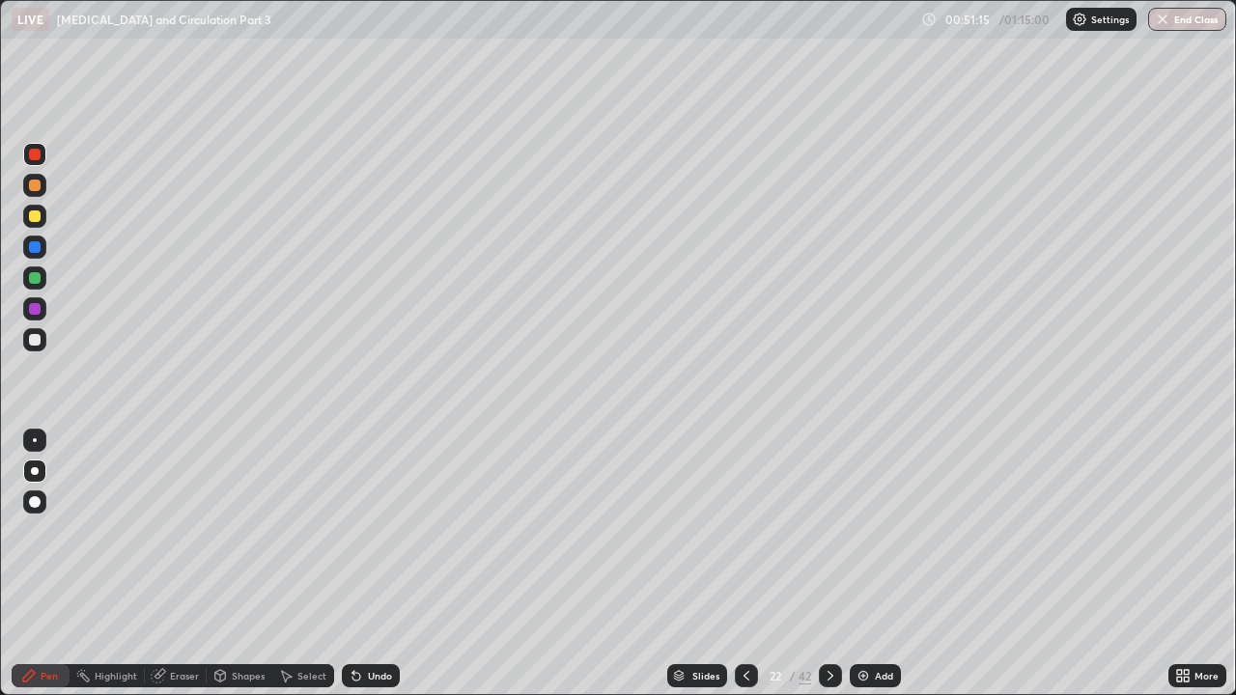
click at [828, 531] on icon at bounding box center [830, 675] width 15 height 15
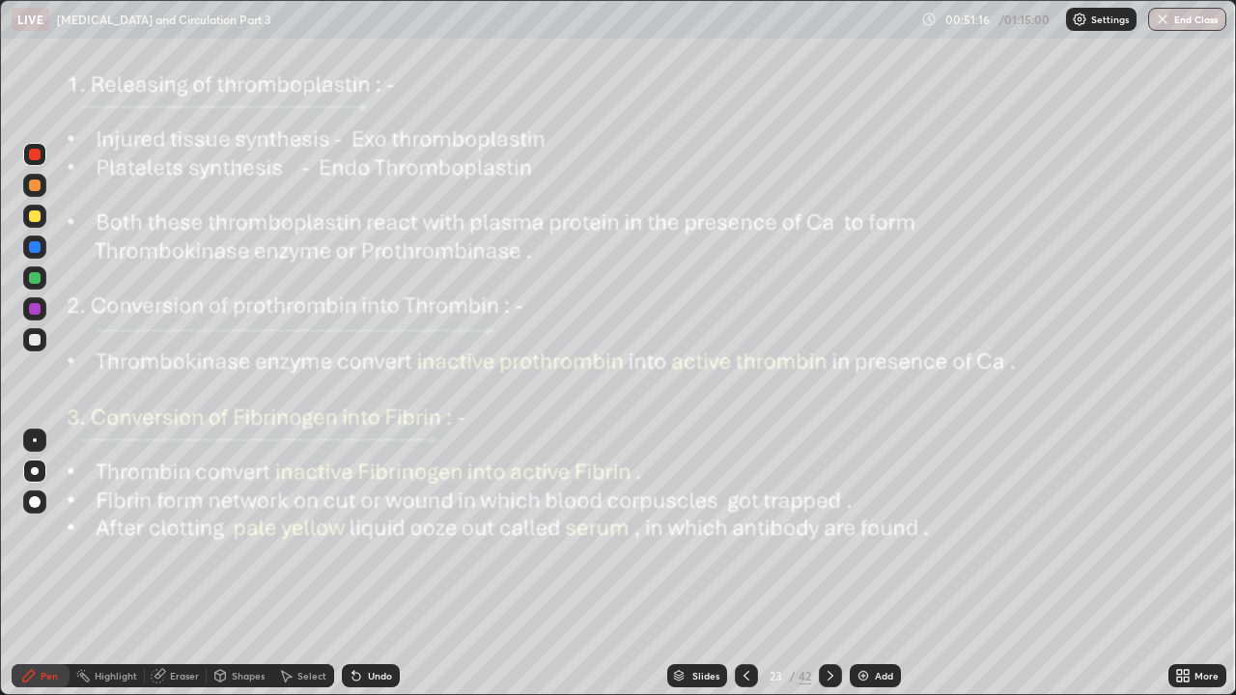
click at [826, 531] on div at bounding box center [830, 675] width 23 height 23
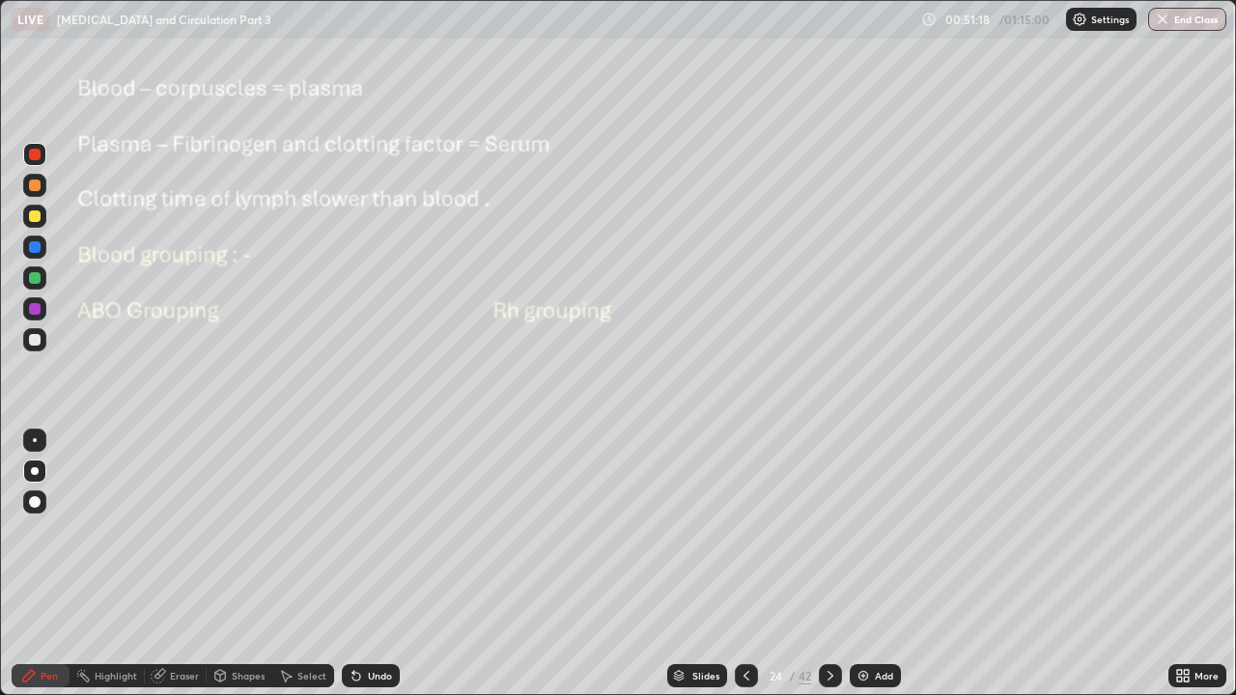
click at [744, 531] on icon at bounding box center [746, 675] width 15 height 15
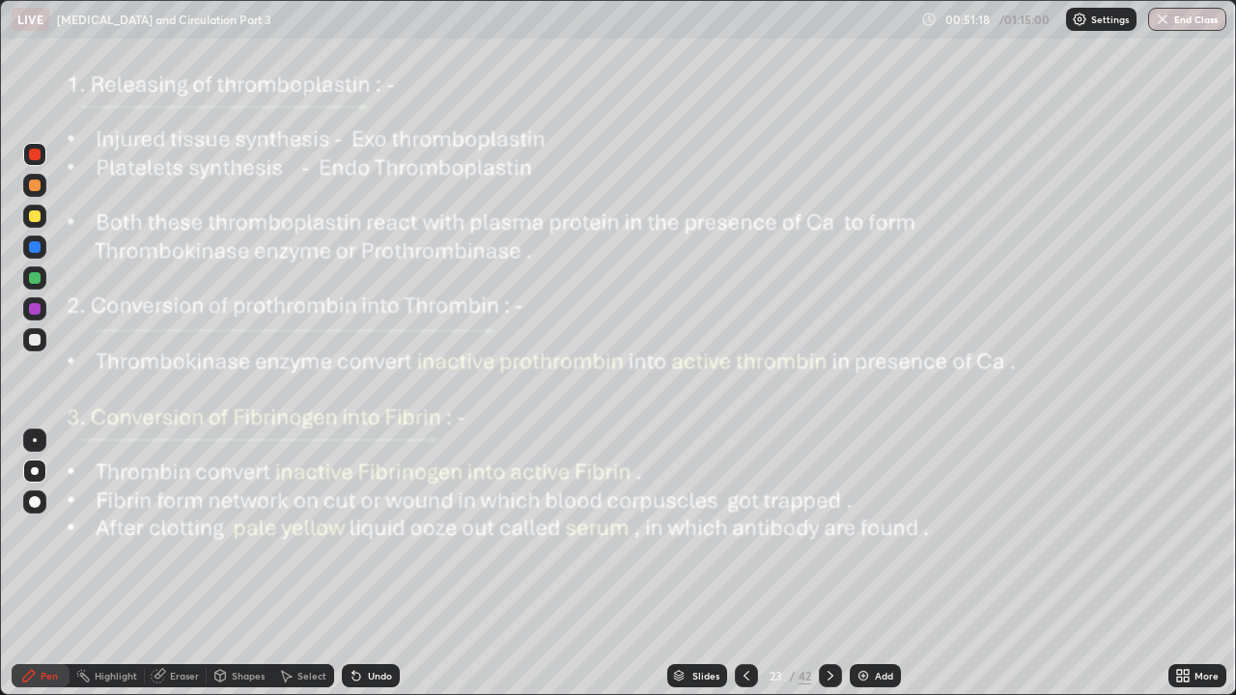
click at [743, 531] on div at bounding box center [746, 675] width 23 height 23
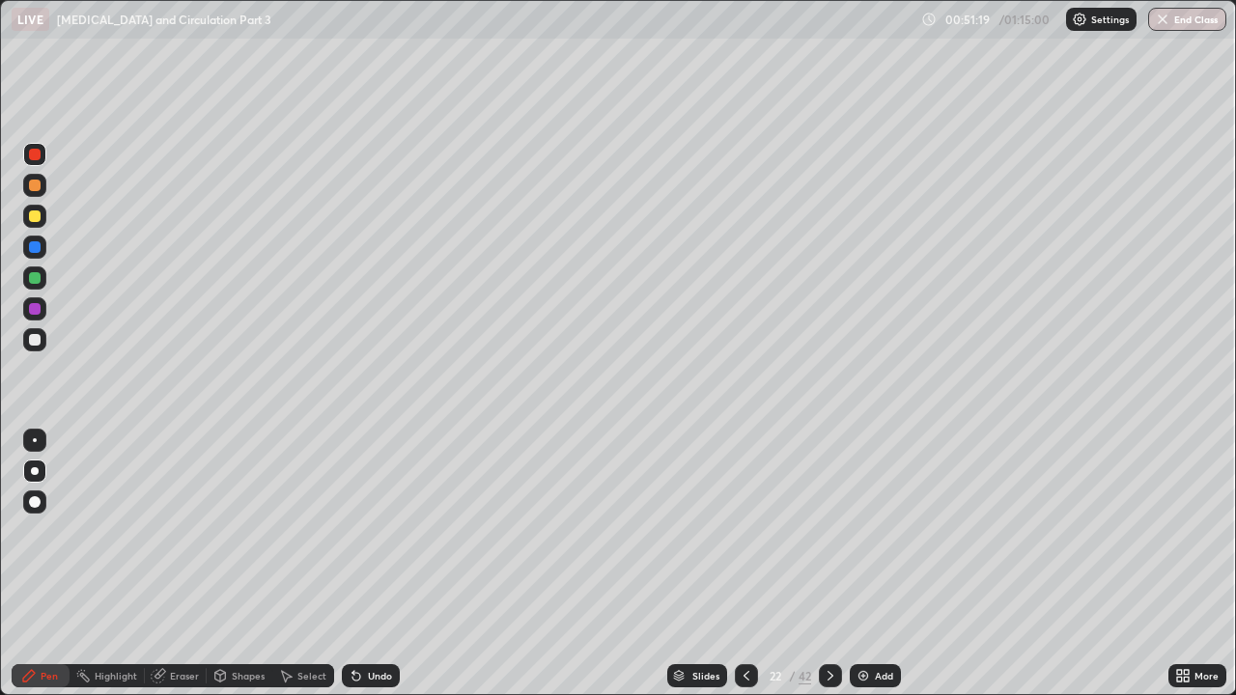
click at [743, 531] on div at bounding box center [746, 675] width 23 height 23
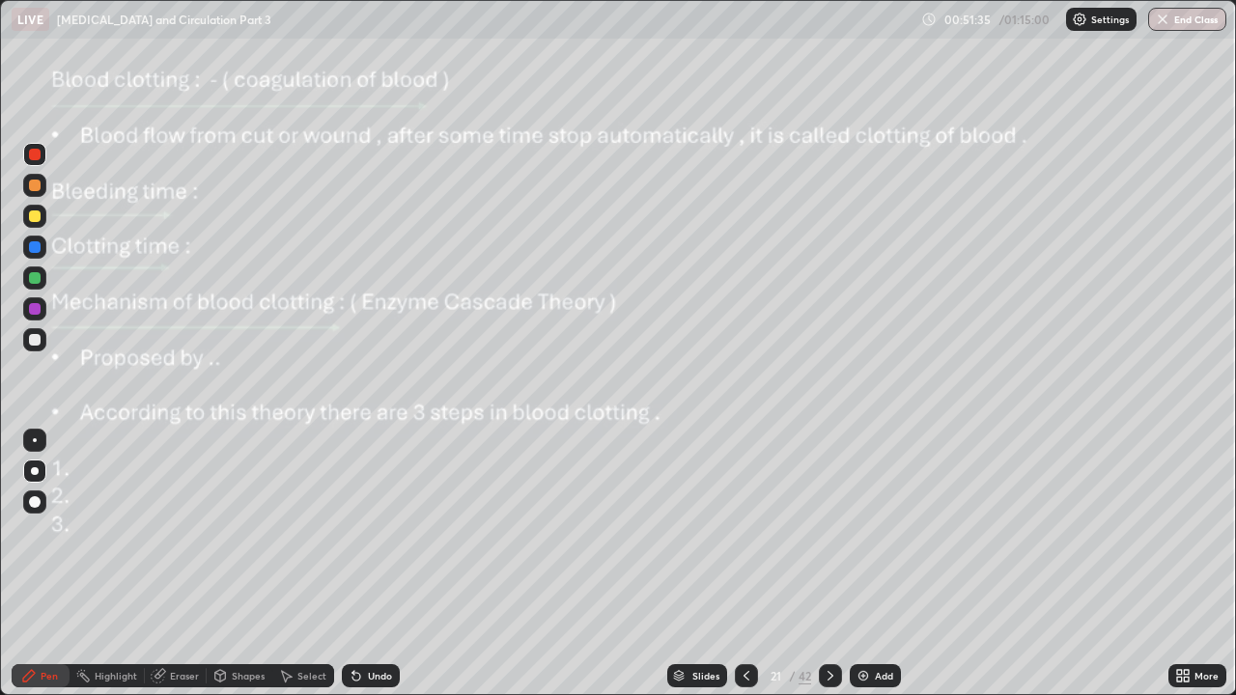
click at [38, 219] on div at bounding box center [35, 216] width 12 height 12
click at [165, 531] on div "Eraser" at bounding box center [176, 675] width 62 height 23
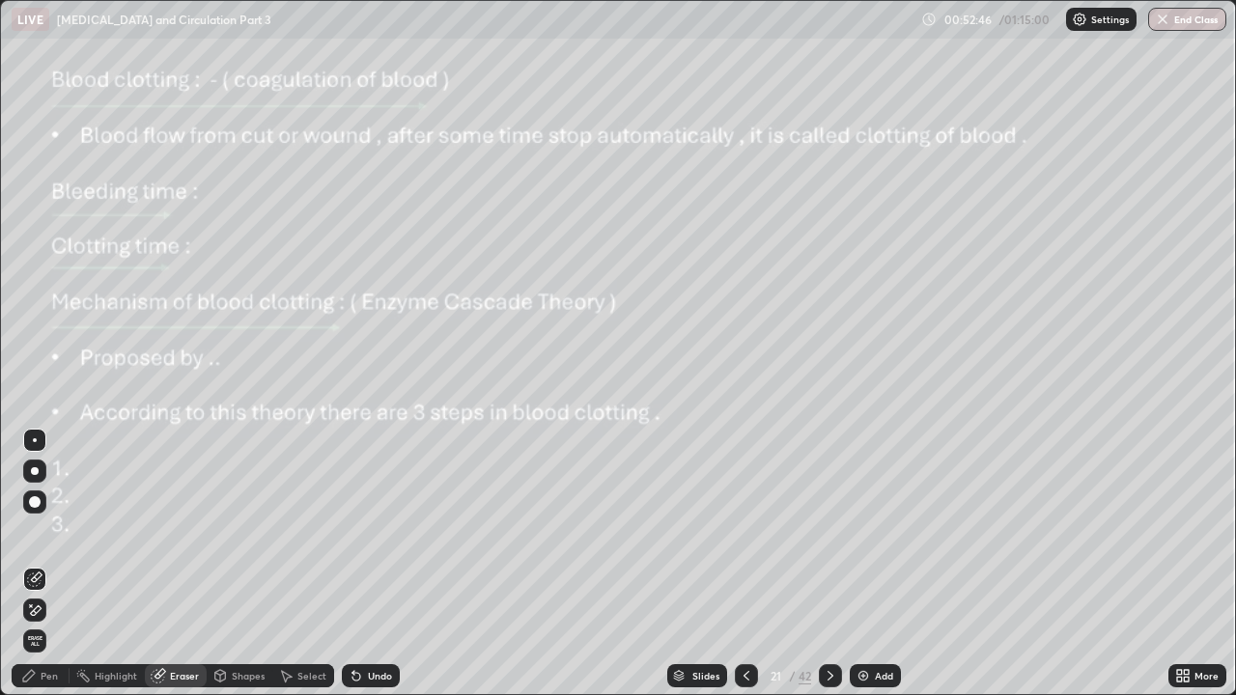
click at [49, 531] on div "Pen" at bounding box center [49, 676] width 17 height 10
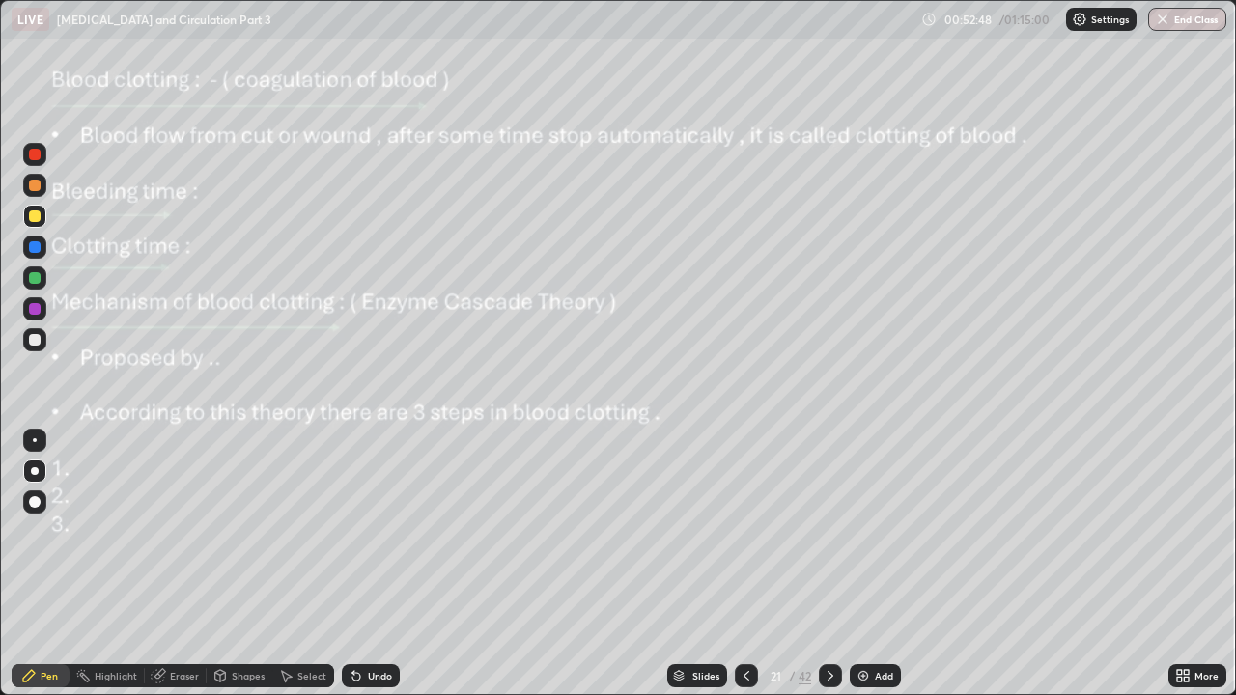
click at [35, 440] on div at bounding box center [35, 440] width 4 height 4
click at [40, 162] on div at bounding box center [34, 154] width 23 height 23
click at [50, 531] on div "Pen" at bounding box center [49, 676] width 17 height 10
click at [33, 219] on div at bounding box center [35, 216] width 12 height 12
click at [828, 531] on icon at bounding box center [830, 675] width 15 height 15
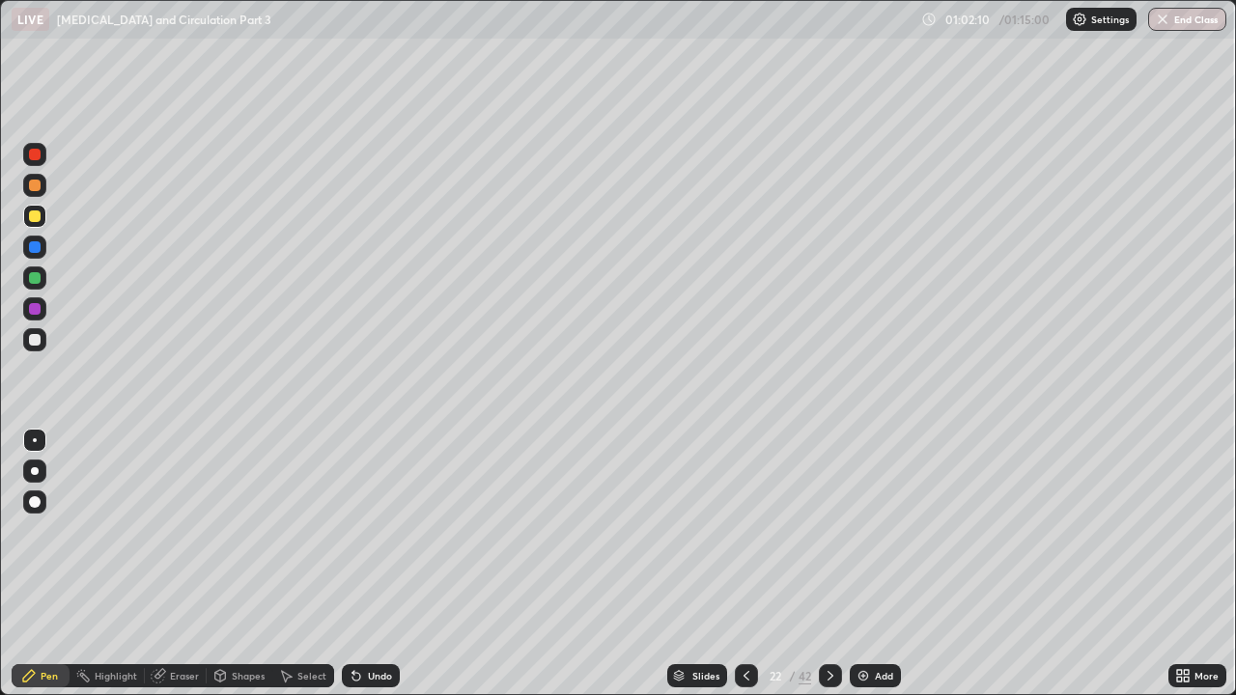
click at [39, 217] on div at bounding box center [35, 216] width 12 height 12
click at [368, 531] on div "Undo" at bounding box center [380, 676] width 24 height 10
click at [34, 189] on div at bounding box center [35, 186] width 12 height 12
click at [38, 215] on div at bounding box center [35, 216] width 12 height 12
click at [29, 278] on div at bounding box center [35, 278] width 12 height 12
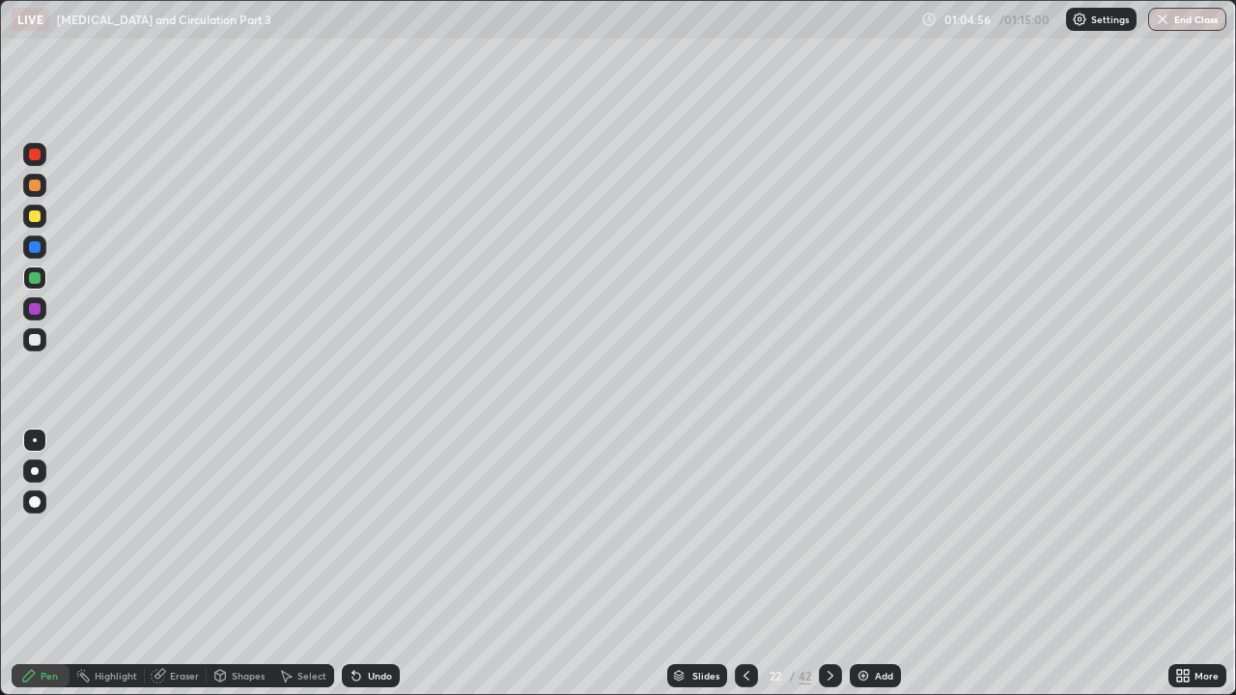
click at [381, 531] on div "Undo" at bounding box center [380, 676] width 24 height 10
click at [828, 531] on icon at bounding box center [830, 675] width 15 height 15
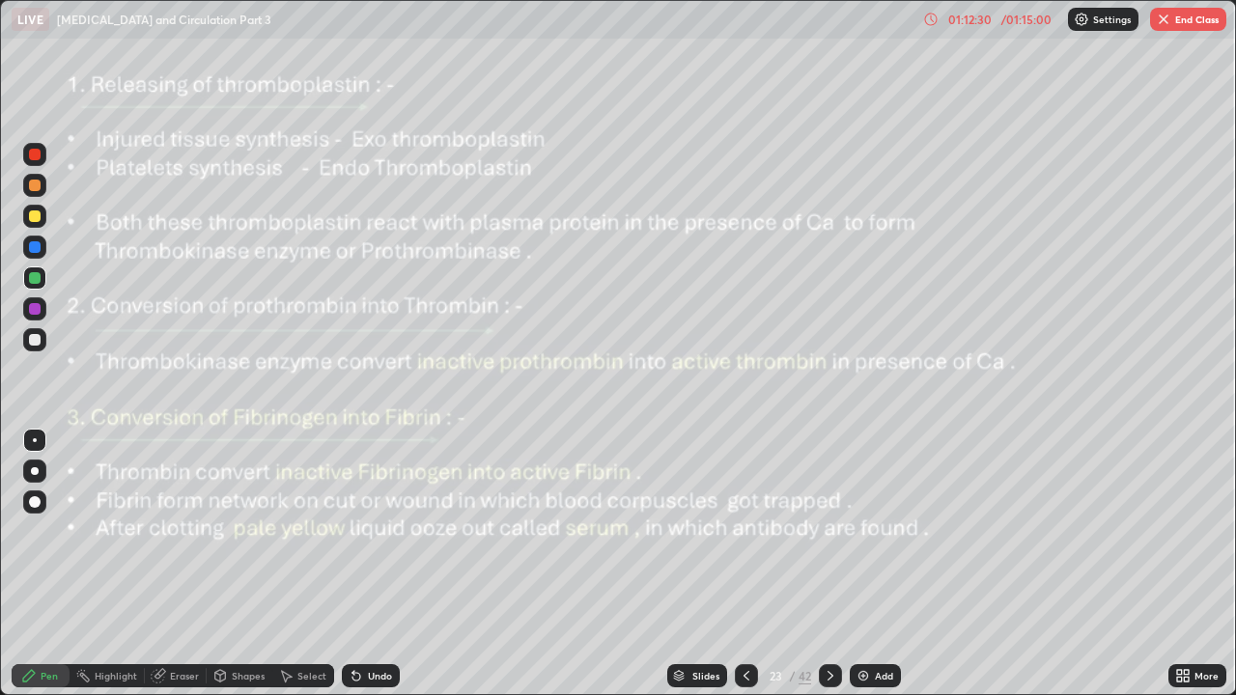
click at [1193, 26] on button "End Class" at bounding box center [1188, 19] width 76 height 23
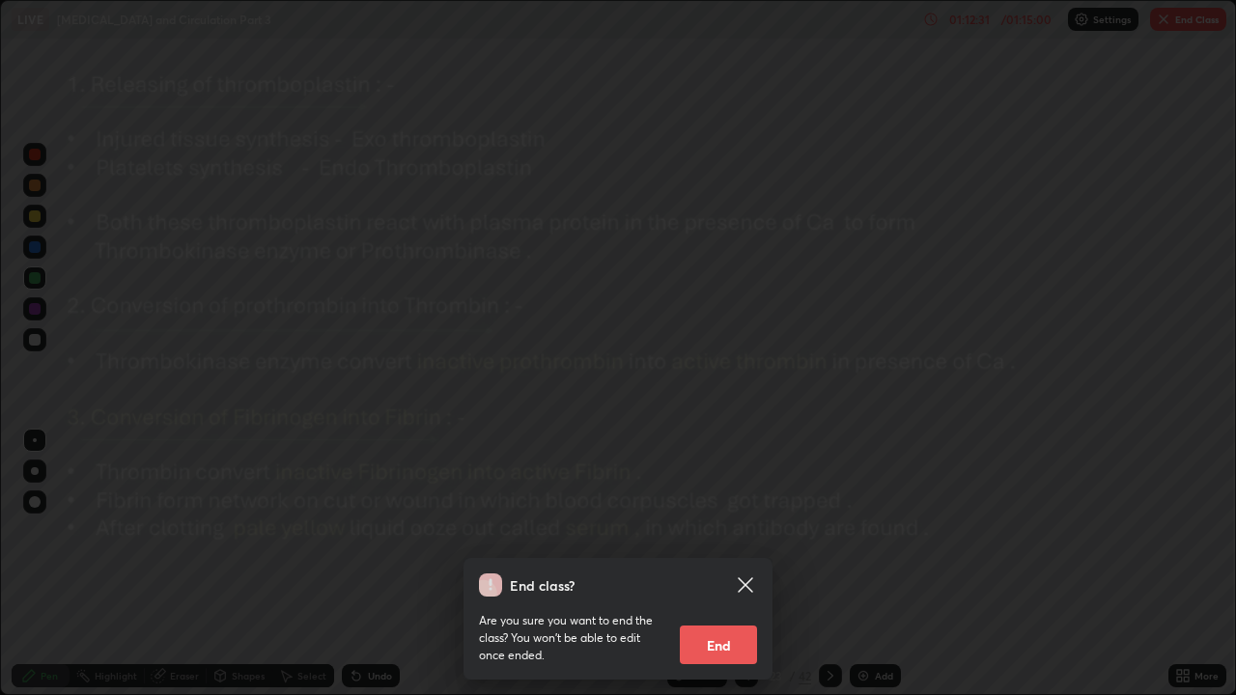
click at [704, 531] on button "End" at bounding box center [718, 645] width 77 height 39
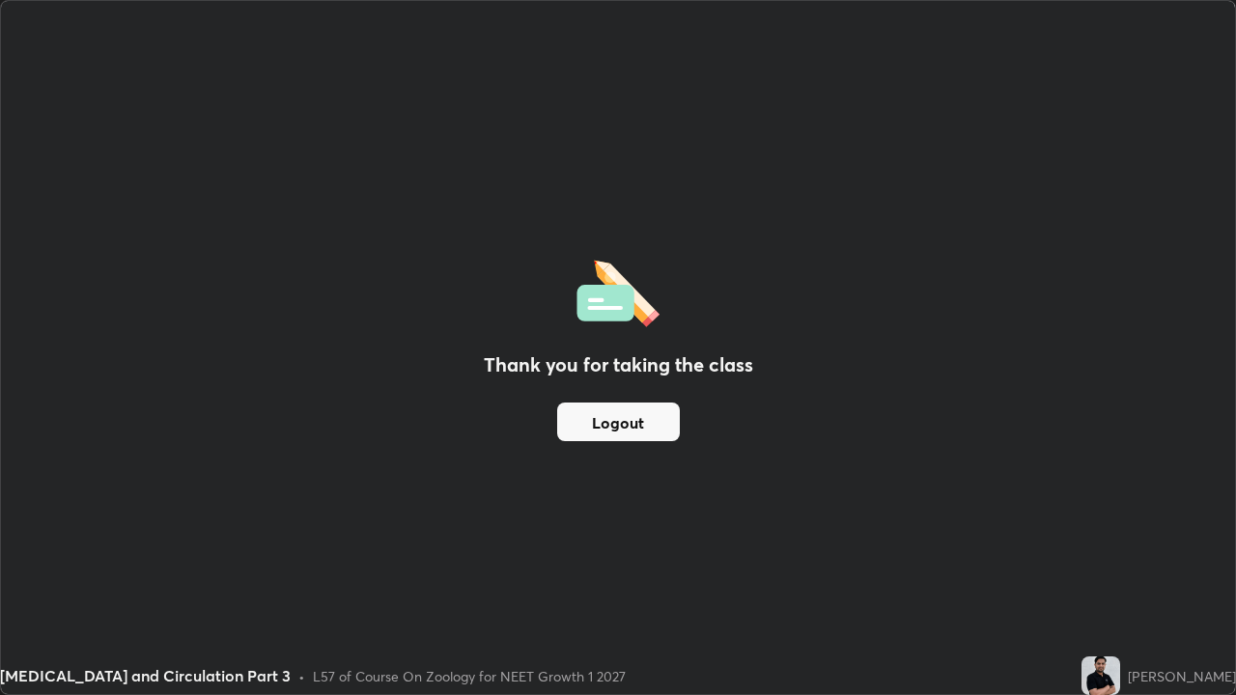
click at [627, 432] on button "Logout" at bounding box center [618, 422] width 123 height 39
click at [630, 427] on button "Logout" at bounding box center [618, 422] width 123 height 39
click at [630, 425] on button "Logout" at bounding box center [618, 422] width 123 height 39
click at [630, 431] on button "Logout" at bounding box center [618, 422] width 123 height 39
click at [635, 419] on button "Logout" at bounding box center [618, 422] width 123 height 39
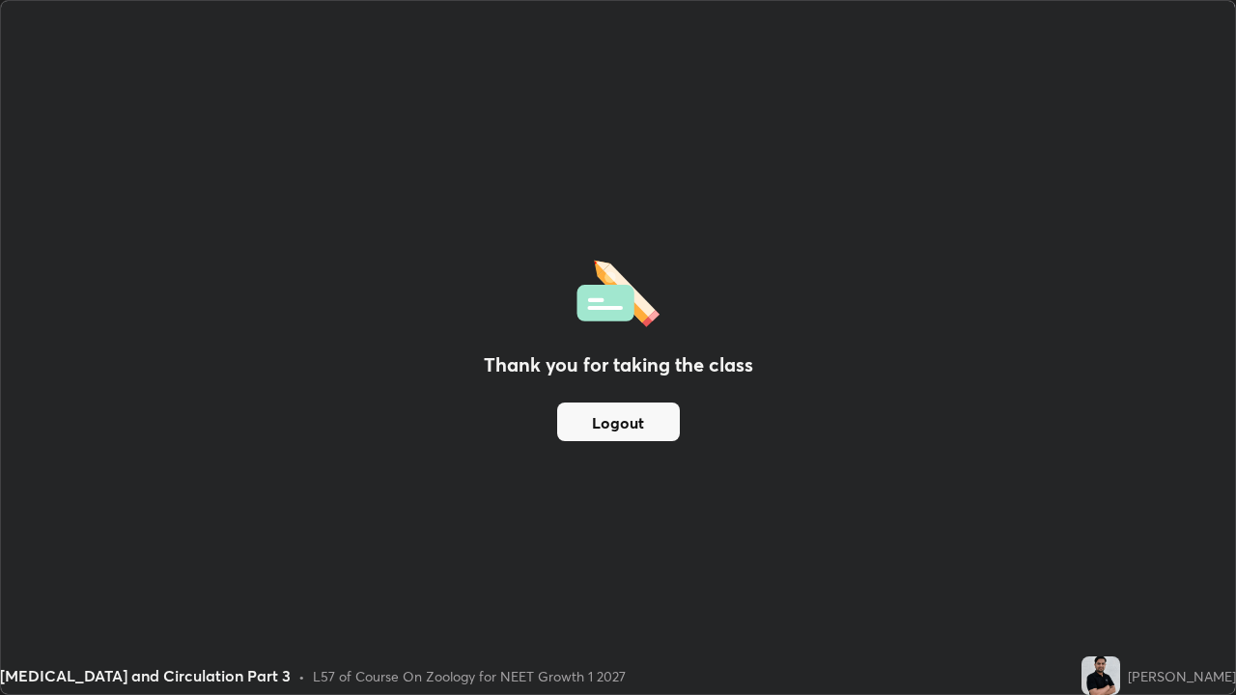
click at [640, 416] on button "Logout" at bounding box center [618, 422] width 123 height 39
click at [632, 420] on button "Logout" at bounding box center [618, 422] width 123 height 39
click at [637, 414] on button "Logout" at bounding box center [618, 422] width 123 height 39
